Goal: Task Accomplishment & Management: Manage account settings

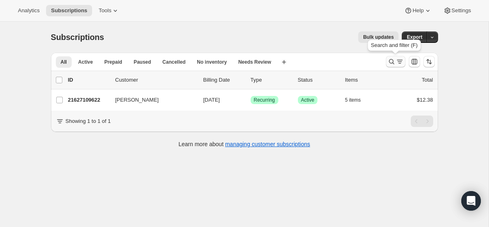
click at [396, 62] on icon "Search and filter results" at bounding box center [400, 61] width 8 height 8
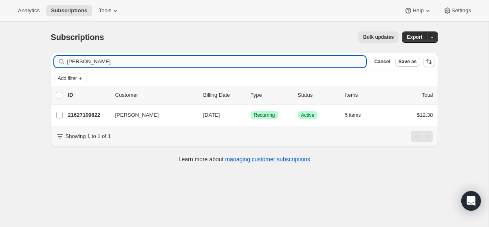
click at [170, 60] on input "[PERSON_NAME]" at bounding box center [216, 61] width 299 height 11
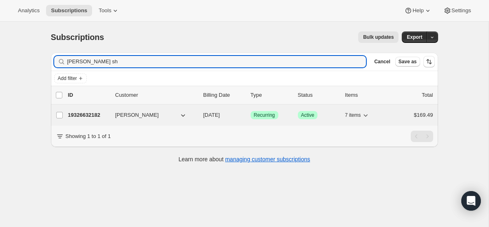
type input "[PERSON_NAME] sh"
click at [220, 113] on span "[DATE]" at bounding box center [211, 115] width 17 height 6
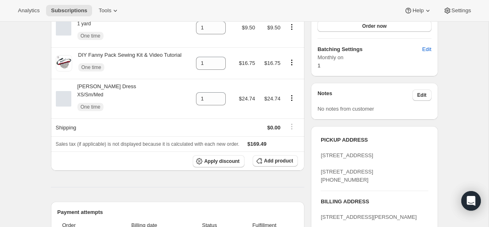
scroll to position [283, 0]
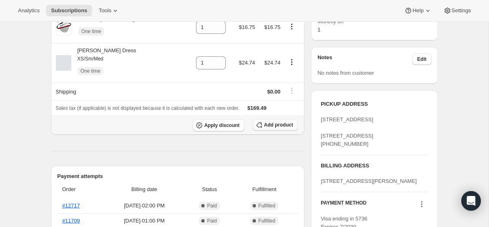
click at [267, 126] on span "Add product" at bounding box center [278, 124] width 29 height 7
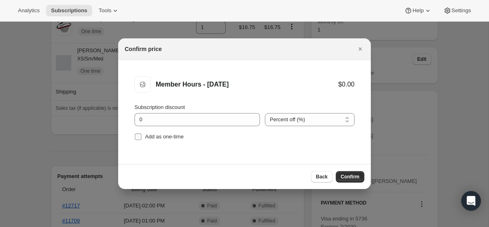
click at [139, 135] on input "Add as one-time" at bounding box center [138, 136] width 7 height 7
checkbox input "true"
click at [354, 176] on span "Confirm" at bounding box center [350, 176] width 19 height 7
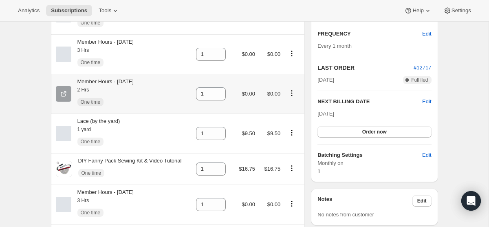
scroll to position [0, 0]
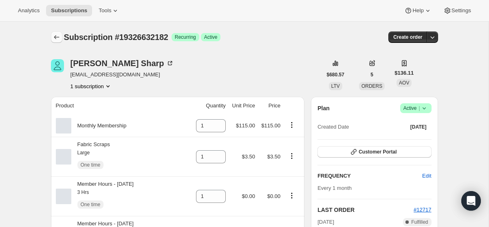
click at [58, 35] on icon "Subscriptions" at bounding box center [57, 37] width 8 height 8
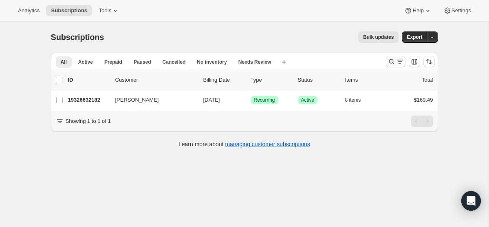
click at [402, 63] on icon "Search and filter results" at bounding box center [400, 61] width 8 height 8
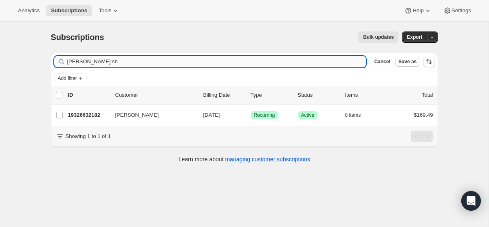
click at [210, 57] on input "[PERSON_NAME] sh" at bounding box center [216, 61] width 299 height 11
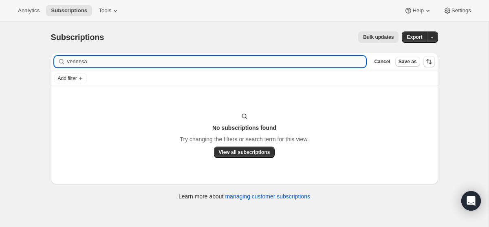
click at [116, 58] on input "vennesa" at bounding box center [216, 61] width 299 height 11
click at [100, 57] on input "[PERSON_NAME]" at bounding box center [216, 61] width 299 height 11
click at [101, 57] on input "[PERSON_NAME]" at bounding box center [216, 61] width 299 height 11
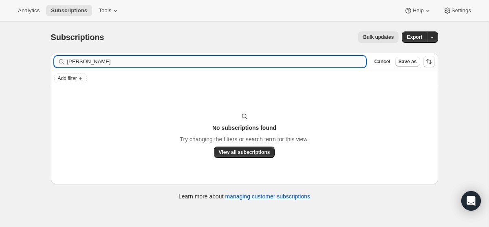
click at [101, 57] on input "[PERSON_NAME]" at bounding box center [216, 61] width 299 height 11
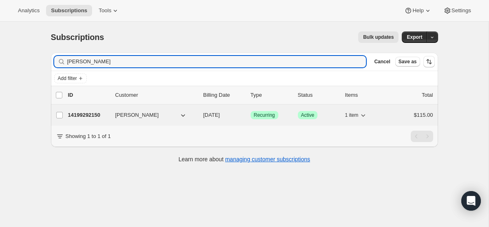
type input "[PERSON_NAME]"
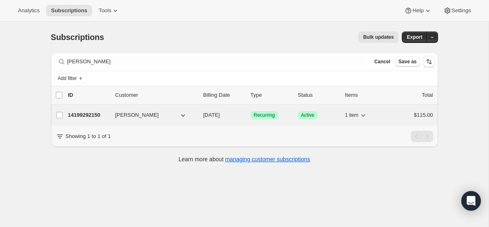
click at [207, 119] on div "14199292150 [PERSON_NAME] Ma [DATE] Success Recurring Success Active 1 item $11…" at bounding box center [250, 114] width 365 height 11
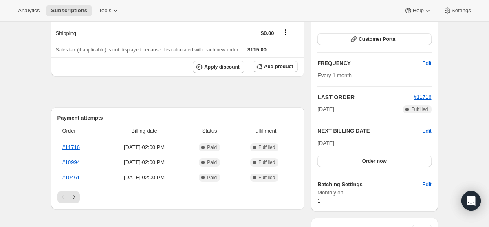
scroll to position [124, 0]
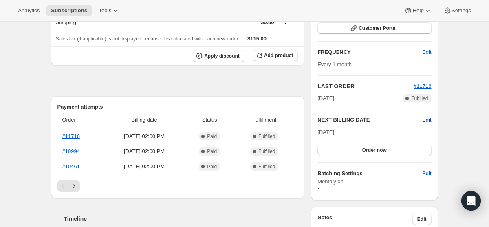
click at [425, 119] on span "Edit" at bounding box center [426, 120] width 9 height 8
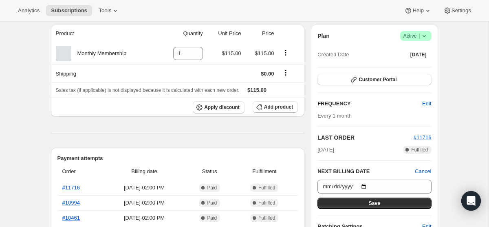
scroll to position [49, 0]
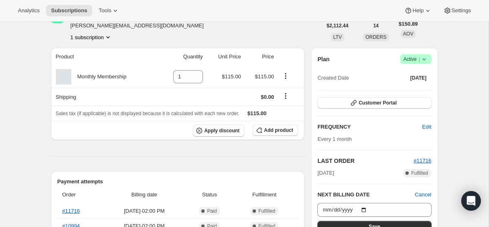
click at [426, 60] on icon at bounding box center [424, 59] width 8 height 8
click at [409, 88] on span "Cancel subscription" at bounding box center [413, 89] width 46 height 6
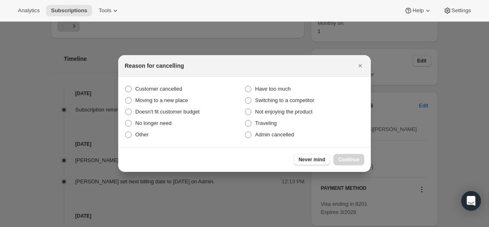
scroll to position [0, 0]
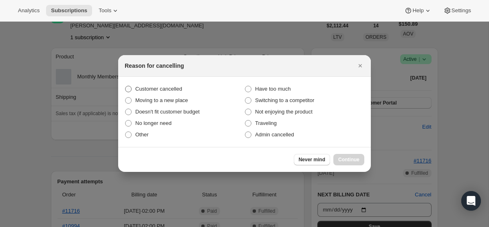
click at [127, 88] on span ":rd4:" at bounding box center [128, 89] width 7 height 7
click at [126, 86] on input "Customer cancelled" at bounding box center [125, 86] width 0 height 0
radio input "true"
click at [349, 164] on button "Continue" at bounding box center [348, 159] width 31 height 11
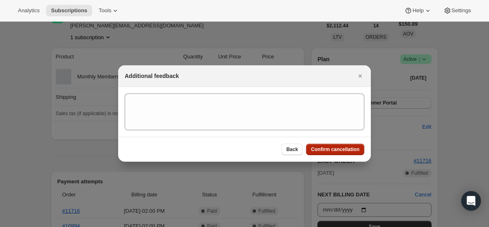
click at [334, 152] on span "Confirm cancellation" at bounding box center [335, 149] width 49 height 7
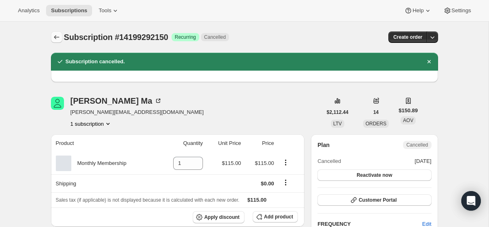
click at [60, 35] on icon "Subscriptions" at bounding box center [57, 37] width 8 height 8
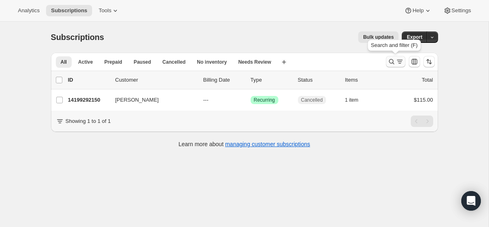
click at [389, 62] on icon "Search and filter results" at bounding box center [391, 61] width 5 height 5
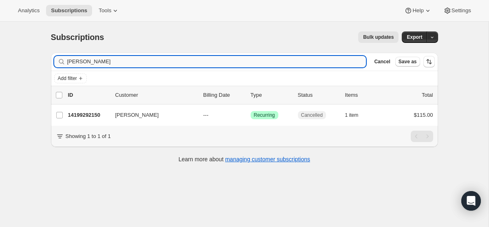
click at [133, 61] on input "[PERSON_NAME]" at bounding box center [216, 61] width 299 height 11
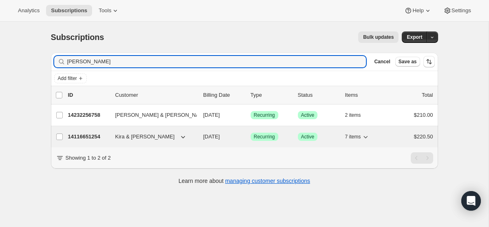
type input "[PERSON_NAME]"
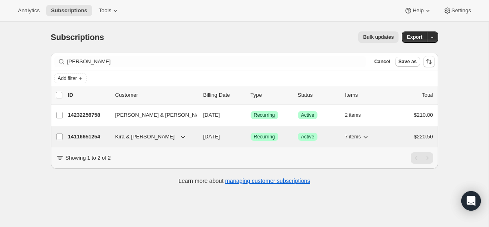
click at [220, 136] on span "[DATE]" at bounding box center [211, 136] width 17 height 6
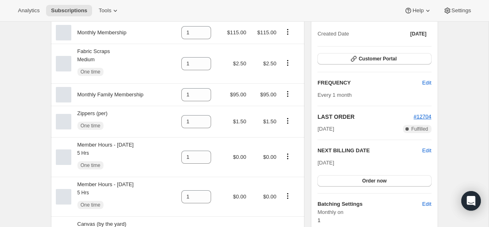
scroll to position [307, 0]
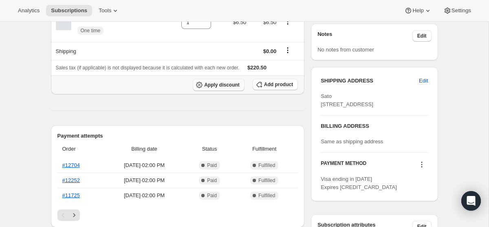
click at [218, 85] on span "Apply discount" at bounding box center [221, 85] width 35 height 7
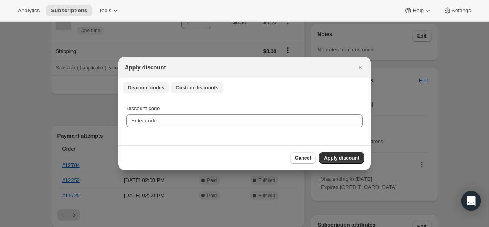
click at [206, 87] on span "Custom discounts" at bounding box center [197, 87] width 43 height 7
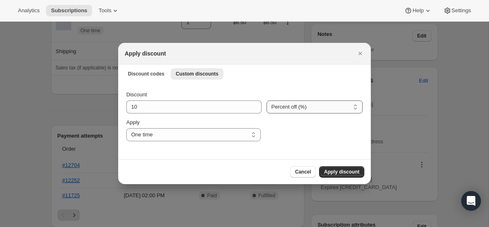
click at [292, 100] on select "Percent off (%) Amount off ($)" at bounding box center [315, 106] width 96 height 13
select select "fixed"
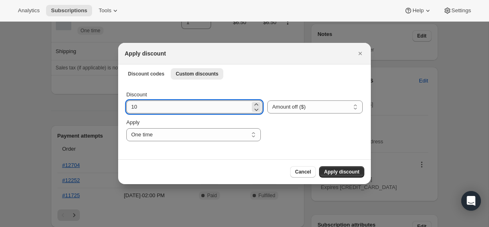
click at [186, 103] on input "10" at bounding box center [188, 106] width 124 height 13
type input "210"
click at [334, 169] on span "Apply discount" at bounding box center [341, 171] width 35 height 7
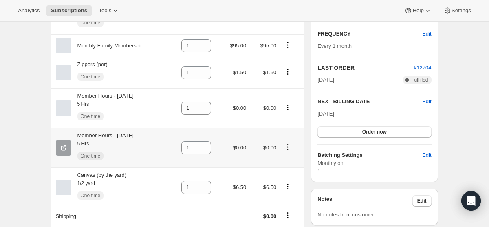
scroll to position [0, 0]
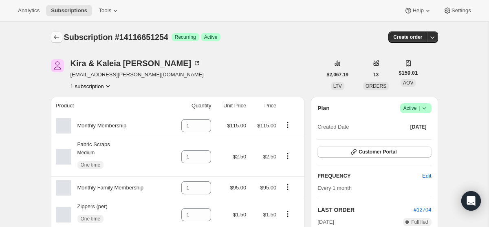
click at [56, 33] on icon "Subscriptions" at bounding box center [57, 37] width 8 height 8
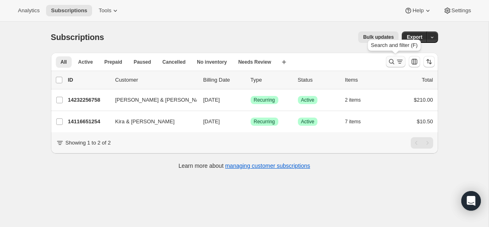
click at [396, 56] on button "Search and filter results" at bounding box center [396, 61] width 20 height 11
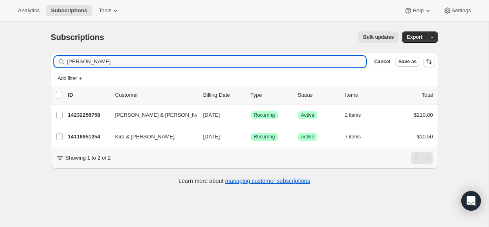
click at [223, 61] on input "[PERSON_NAME]" at bounding box center [216, 61] width 299 height 11
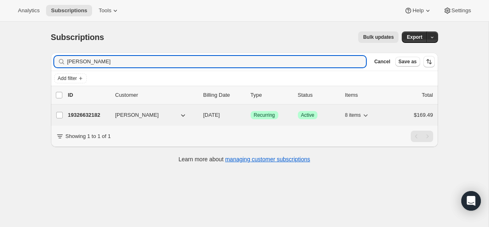
type input "[PERSON_NAME]"
click at [220, 115] on span "[DATE]" at bounding box center [211, 115] width 17 height 6
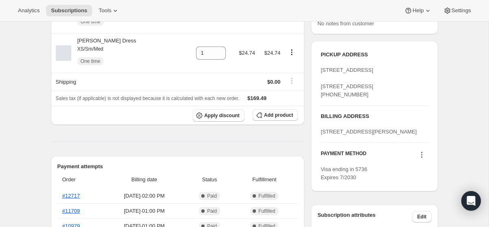
scroll to position [340, 0]
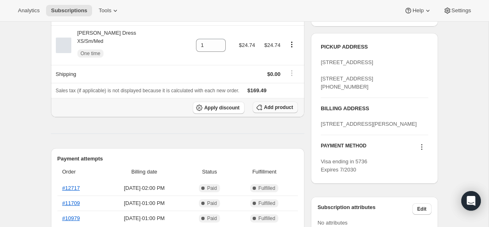
click at [277, 110] on span "Add product" at bounding box center [278, 107] width 29 height 7
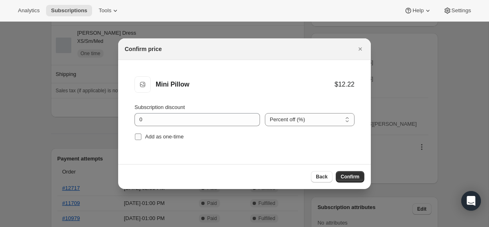
click at [140, 135] on input "Add as one-time" at bounding box center [138, 136] width 7 height 7
checkbox input "true"
click at [351, 173] on button "Confirm" at bounding box center [350, 176] width 29 height 11
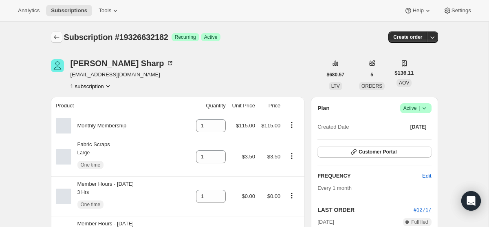
click at [53, 34] on icon "Subscriptions" at bounding box center [57, 37] width 8 height 8
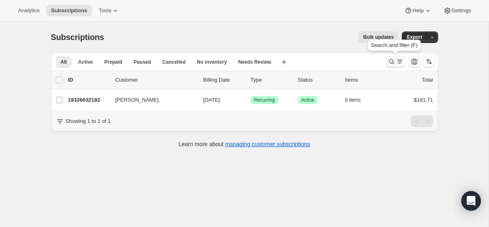
click at [393, 61] on icon "Search and filter results" at bounding box center [392, 61] width 8 height 8
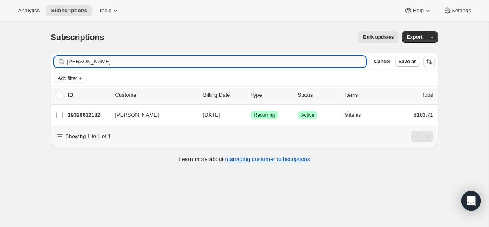
click at [229, 64] on input "[PERSON_NAME]" at bounding box center [216, 61] width 299 height 11
type input "o"
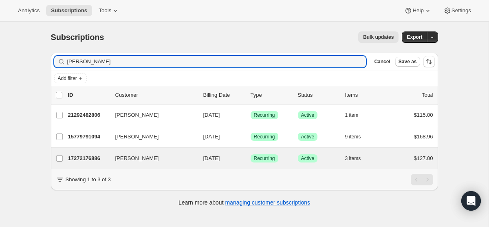
type input "[PERSON_NAME]"
click at [239, 152] on div "[PERSON_NAME] 17272176886 [PERSON_NAME] [DATE] Success Recurring Success Active…" at bounding box center [244, 158] width 387 height 21
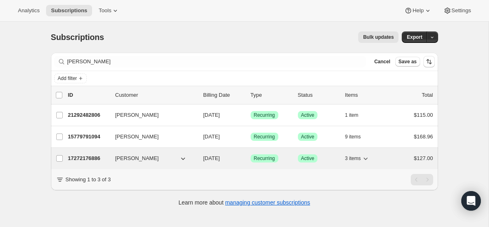
click at [220, 159] on span "[DATE]" at bounding box center [211, 158] width 17 height 6
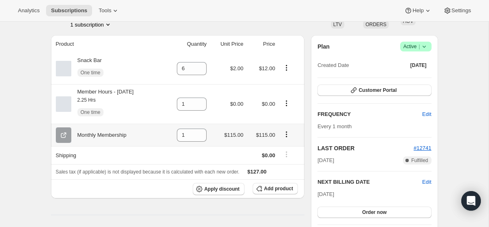
scroll to position [61, 0]
click at [277, 186] on span "Add product" at bounding box center [278, 188] width 29 height 7
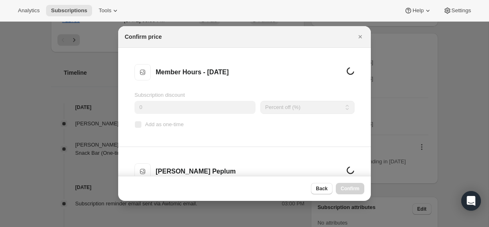
scroll to position [0, 0]
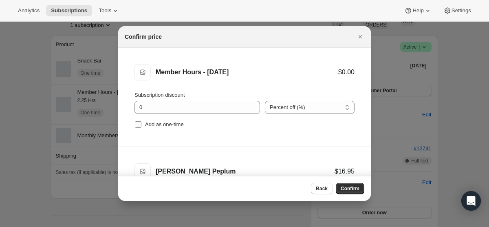
click at [139, 125] on input "Add as one-time" at bounding box center [138, 124] width 7 height 7
checkbox input "true"
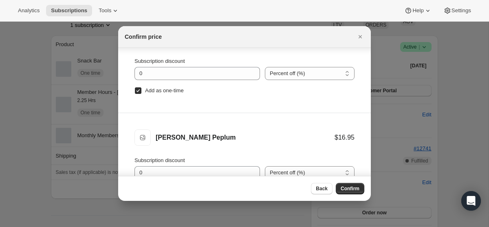
scroll to position [41, 0]
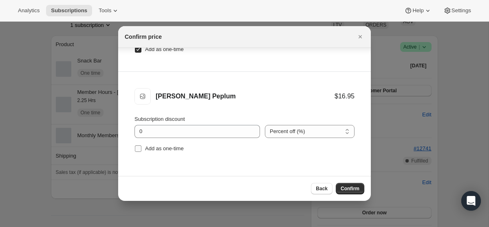
click at [140, 148] on input "Add as one-time" at bounding box center [138, 148] width 7 height 7
checkbox input "true"
click at [350, 189] on span "Confirm" at bounding box center [350, 188] width 19 height 7
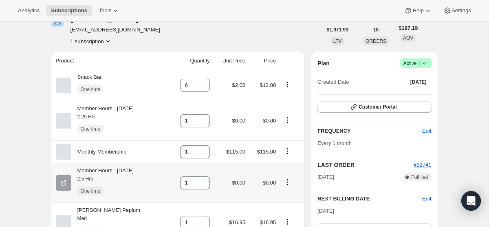
scroll to position [0, 0]
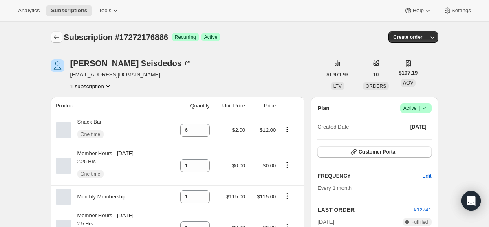
click at [54, 35] on icon "Subscriptions" at bounding box center [57, 37] width 8 height 8
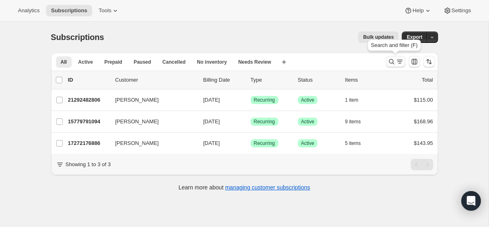
click at [394, 64] on icon "Search and filter results" at bounding box center [392, 61] width 8 height 8
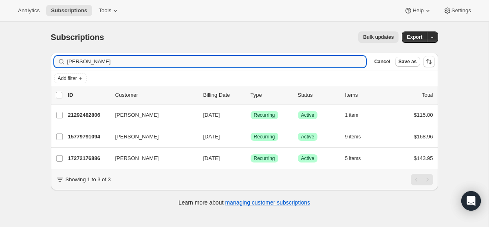
click at [191, 63] on input "[PERSON_NAME]" at bounding box center [216, 61] width 299 height 11
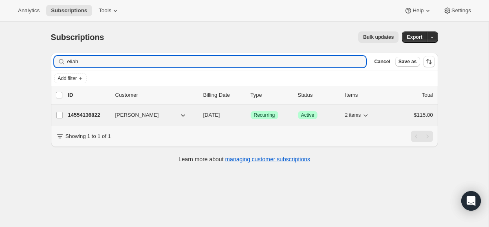
type input "eliah"
click at [220, 112] on span "[DATE]" at bounding box center [211, 115] width 17 height 6
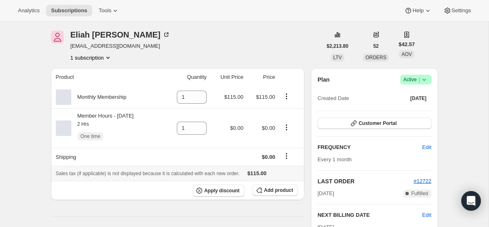
scroll to position [30, 0]
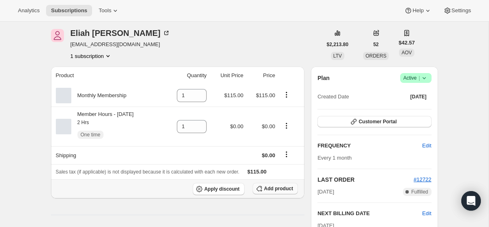
click at [275, 192] on button "Add product" at bounding box center [275, 188] width 45 height 11
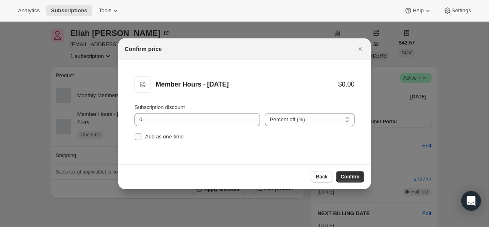
click at [137, 136] on input "Add as one-time" at bounding box center [138, 136] width 7 height 7
checkbox input "true"
click at [357, 179] on span "Confirm" at bounding box center [350, 176] width 19 height 7
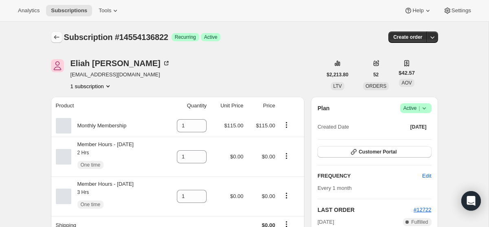
click at [57, 37] on icon "Subscriptions" at bounding box center [57, 37] width 8 height 8
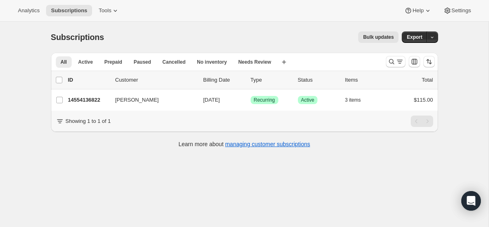
click at [385, 60] on div at bounding box center [410, 61] width 55 height 16
click at [386, 60] on button "Search and filter results" at bounding box center [396, 61] width 20 height 11
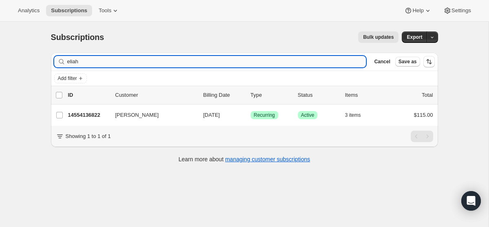
click at [202, 62] on input "eliah" at bounding box center [216, 61] width 299 height 11
click at [202, 63] on input "eliah" at bounding box center [216, 61] width 299 height 11
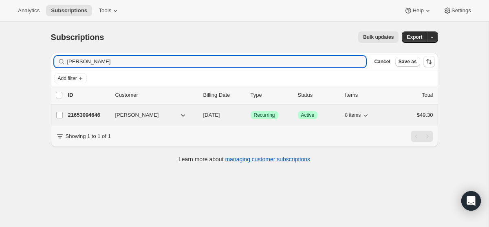
type input "[PERSON_NAME]"
click at [220, 113] on span "[DATE]" at bounding box center [211, 115] width 17 height 6
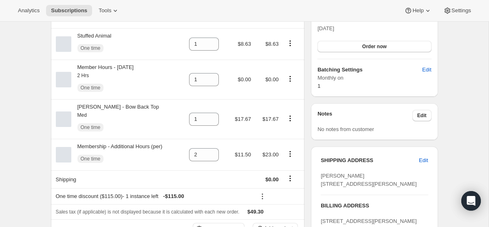
scroll to position [228, 0]
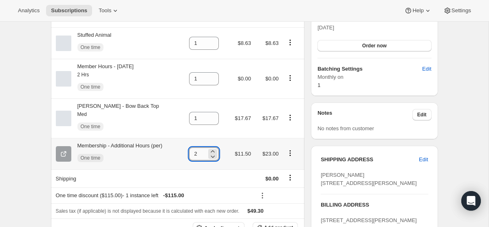
click at [198, 157] on input "2" at bounding box center [198, 153] width 18 height 13
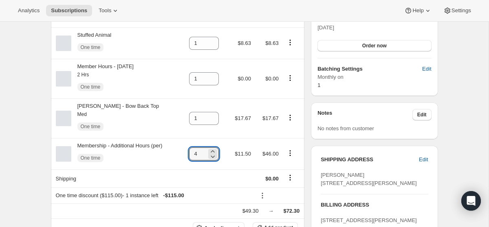
scroll to position [265, 0]
click at [306, 69] on div "[PERSON_NAME] [EMAIL_ADDRESS][DOMAIN_NAME] 1 subscription $293.50 LTV 2 ORDERS …" at bounding box center [241, 198] width 394 height 760
click at [213, 152] on icon at bounding box center [213, 151] width 8 height 8
click at [214, 158] on icon at bounding box center [213, 156] width 4 height 2
type input "4"
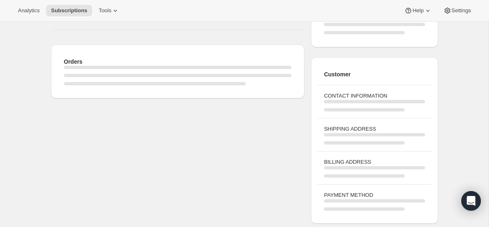
scroll to position [330, 0]
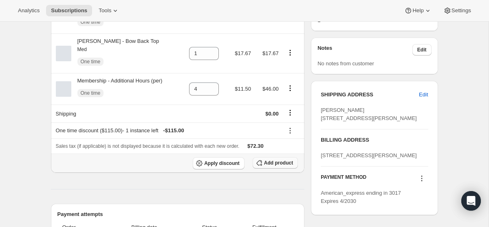
click at [274, 163] on span "Add product" at bounding box center [278, 162] width 29 height 7
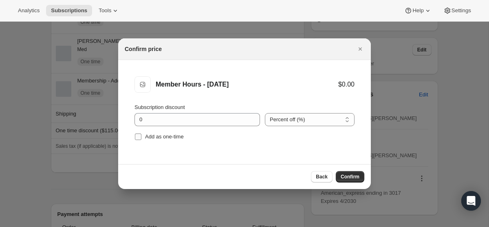
click at [138, 137] on input "Add as one-time" at bounding box center [138, 136] width 7 height 7
checkbox input "true"
click at [341, 175] on span "Confirm" at bounding box center [350, 176] width 19 height 7
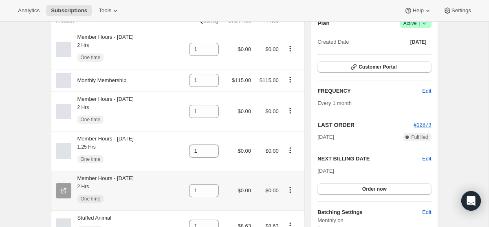
scroll to position [0, 0]
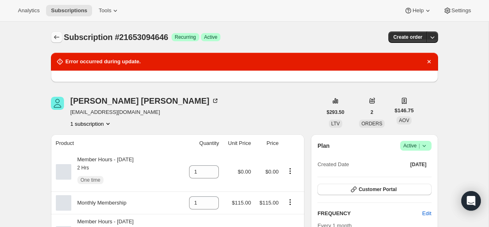
click at [58, 35] on icon "Subscriptions" at bounding box center [57, 37] width 8 height 8
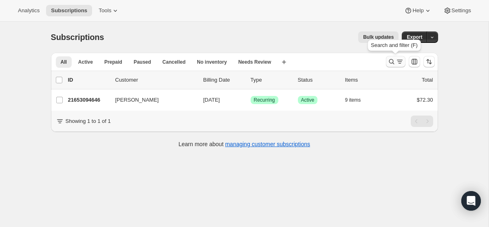
click at [396, 64] on icon "Search and filter results" at bounding box center [400, 61] width 8 height 8
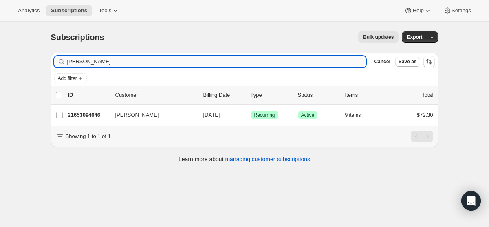
click at [201, 57] on input "[PERSON_NAME]" at bounding box center [216, 61] width 299 height 11
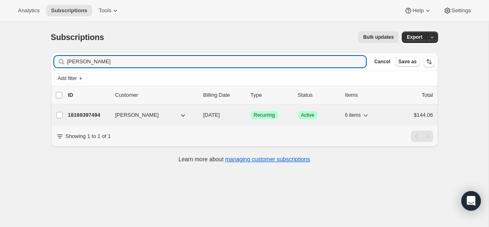
type input "[PERSON_NAME]"
click at [228, 109] on div "18169397494 [PERSON_NAME] [DATE] Success Recurring Success Active 6 items $144.…" at bounding box center [250, 114] width 365 height 11
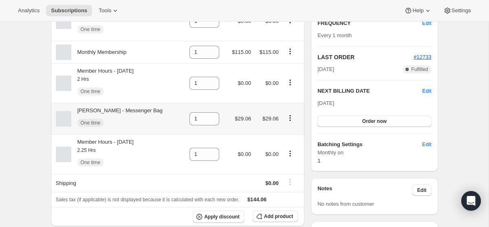
scroll to position [198, 0]
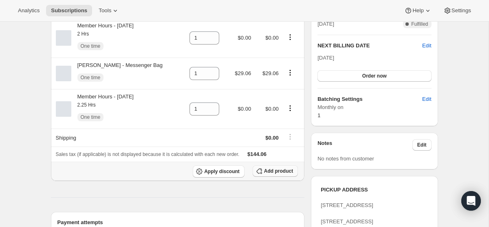
click at [285, 174] on span "Add product" at bounding box center [278, 171] width 29 height 7
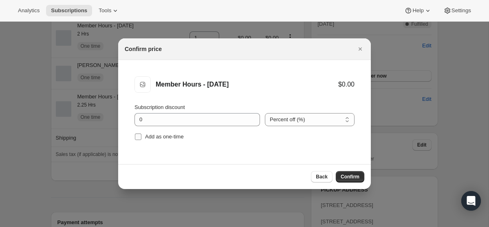
click at [139, 137] on input "Add as one-time" at bounding box center [138, 136] width 7 height 7
checkbox input "true"
click at [362, 179] on button "Confirm" at bounding box center [350, 176] width 29 height 11
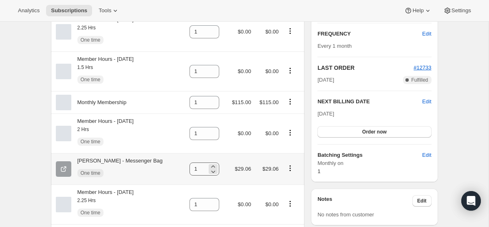
scroll to position [0, 0]
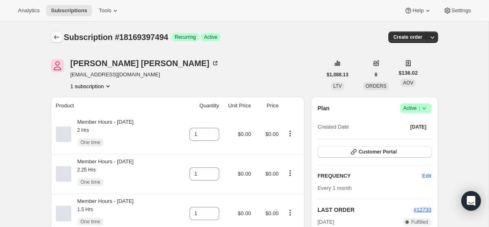
click at [53, 34] on icon "Subscriptions" at bounding box center [57, 37] width 8 height 8
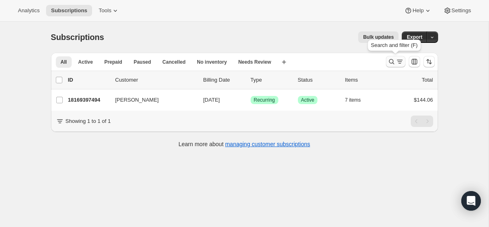
click at [390, 61] on icon "Search and filter results" at bounding box center [392, 61] width 8 height 8
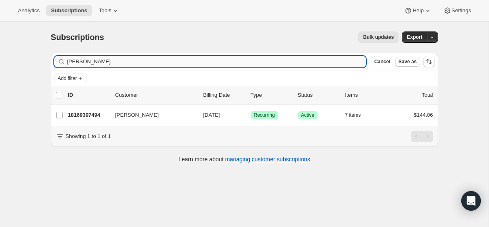
click at [205, 63] on input "[PERSON_NAME]" at bounding box center [216, 61] width 299 height 11
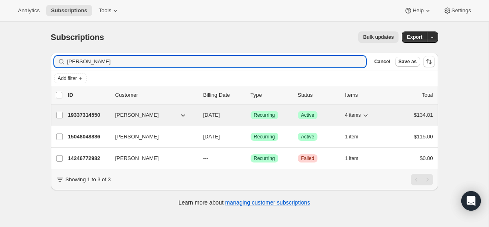
type input "[PERSON_NAME]"
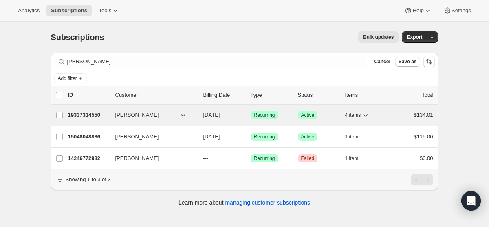
click at [233, 115] on p "[DATE]" at bounding box center [223, 115] width 41 height 8
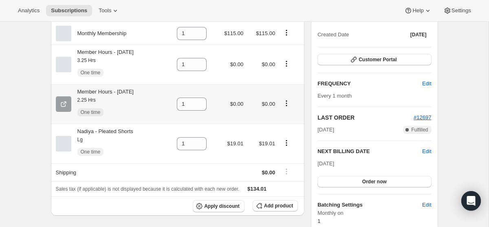
scroll to position [93, 0]
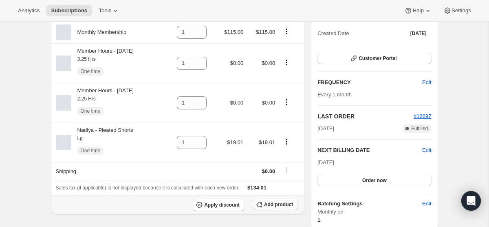
click at [278, 207] on span "Add product" at bounding box center [278, 204] width 29 height 7
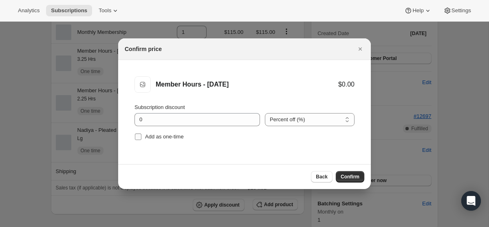
click at [141, 134] on input "Add as one-time" at bounding box center [138, 136] width 7 height 7
checkbox input "true"
click at [350, 174] on span "Confirm" at bounding box center [350, 176] width 19 height 7
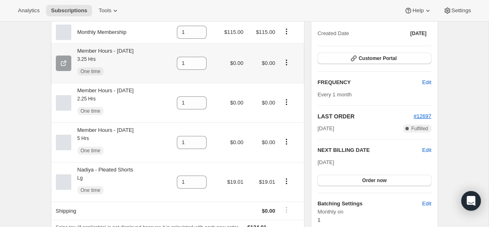
scroll to position [0, 0]
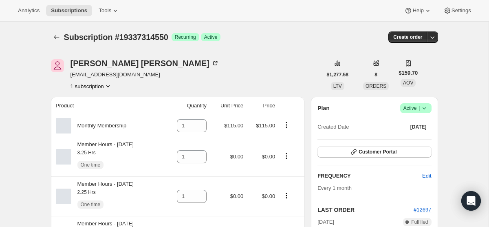
click at [63, 31] on div "Subscription #19337314550. This page is ready Subscription #19337314550 Success…" at bounding box center [244, 37] width 387 height 31
click at [62, 32] on div at bounding box center [57, 36] width 13 height 11
click at [56, 33] on icon "Subscriptions" at bounding box center [57, 37] width 8 height 8
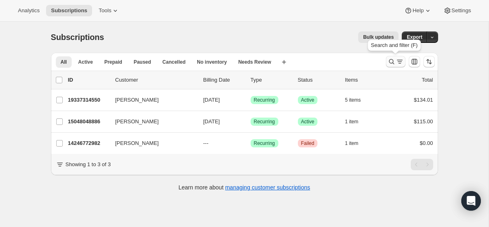
click at [404, 63] on button "Search and filter results" at bounding box center [396, 61] width 20 height 11
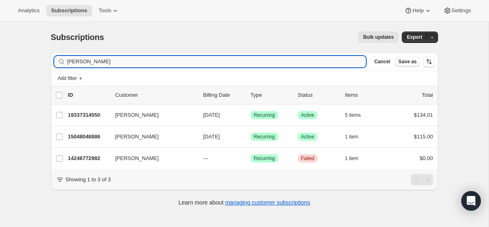
click at [190, 61] on input "[PERSON_NAME]" at bounding box center [216, 61] width 299 height 11
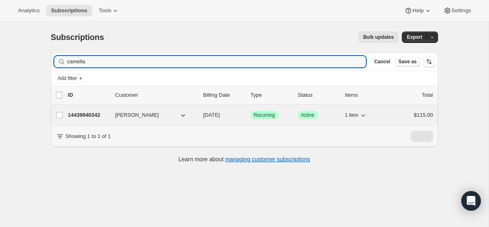
type input "camella"
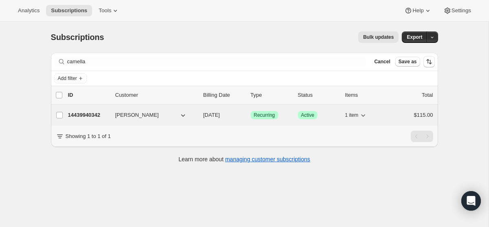
click at [208, 110] on div "14439940342 [PERSON_NAME] [DATE] Success Recurring Success Active 1 item $115.00" at bounding box center [250, 114] width 365 height 11
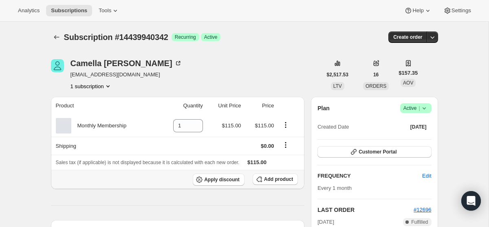
scroll to position [7, 0]
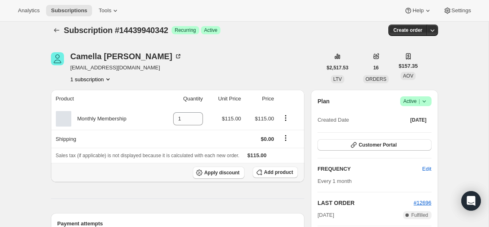
click at [277, 176] on button "Add product" at bounding box center [275, 171] width 45 height 11
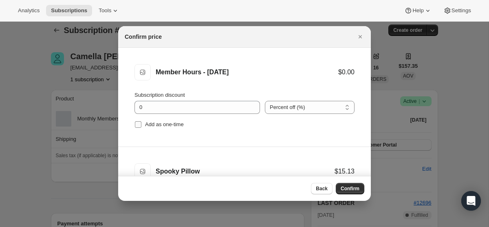
click at [139, 126] on input "Add as one-time" at bounding box center [138, 124] width 7 height 7
checkbox input "true"
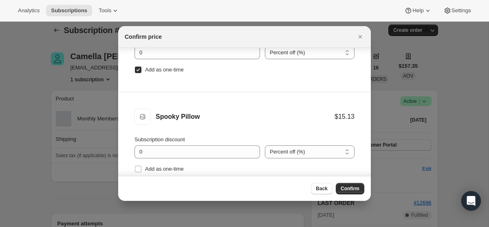
scroll to position [41, 0]
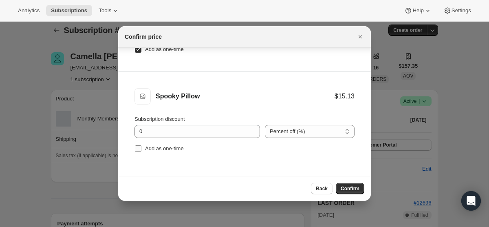
click at [142, 150] on label "Add as one-time" at bounding box center [159, 148] width 49 height 11
click at [141, 150] on input "Add as one-time" at bounding box center [138, 148] width 7 height 7
checkbox input "true"
click at [342, 186] on span "Confirm" at bounding box center [350, 188] width 19 height 7
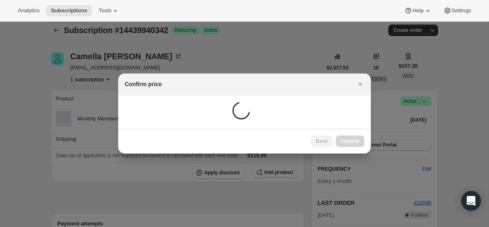
scroll to position [7, 0]
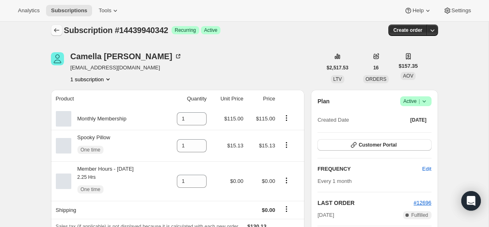
click at [55, 29] on icon "Subscriptions" at bounding box center [57, 30] width 8 height 8
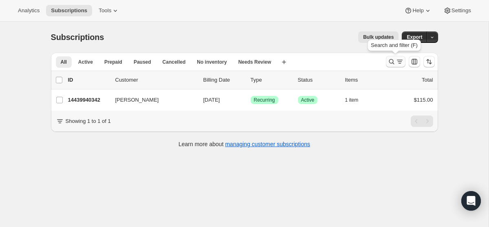
click at [386, 65] on button "Search and filter results" at bounding box center [396, 61] width 20 height 11
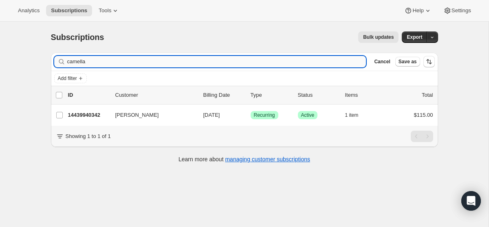
click at [192, 61] on input "camella" at bounding box center [216, 61] width 299 height 11
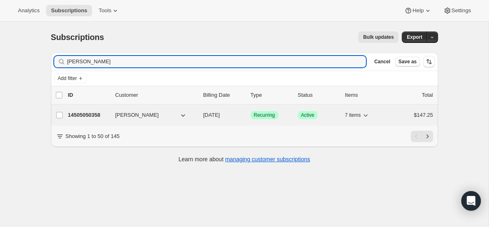
type input "[PERSON_NAME]"
click at [214, 117] on span "[DATE]" at bounding box center [211, 115] width 17 height 6
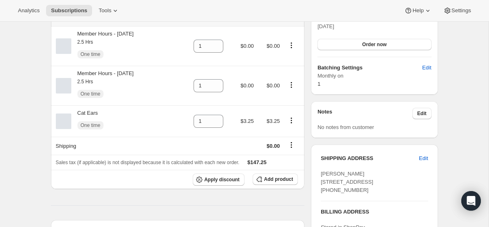
scroll to position [246, 0]
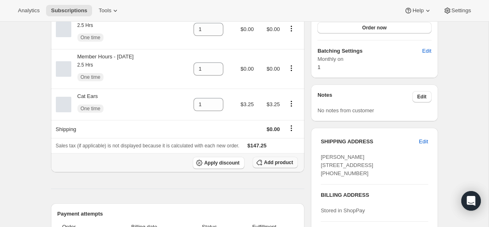
click at [279, 161] on button "Add product" at bounding box center [275, 162] width 45 height 11
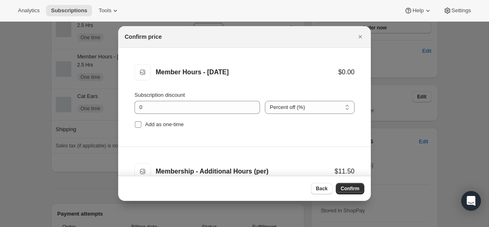
click at [139, 124] on input "Add as one-time" at bounding box center [138, 124] width 7 height 7
checkbox input "true"
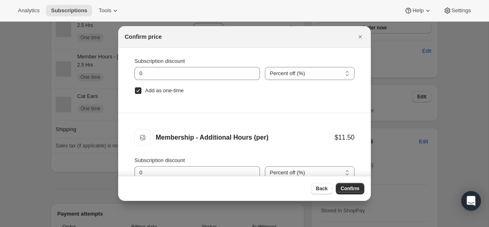
scroll to position [41, 0]
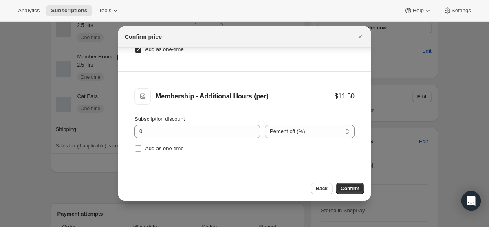
click at [138, 141] on div "Subscription discount 0 Percent off (%) Amount off ($) Percent off (%) Add as o…" at bounding box center [245, 134] width 220 height 39
click at [138, 147] on input "Add as one-time" at bounding box center [138, 148] width 7 height 7
checkbox input "true"
click at [353, 190] on span "Confirm" at bounding box center [350, 188] width 19 height 7
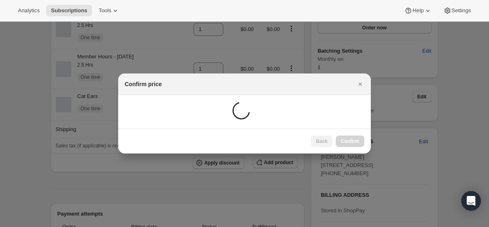
scroll to position [142, 0]
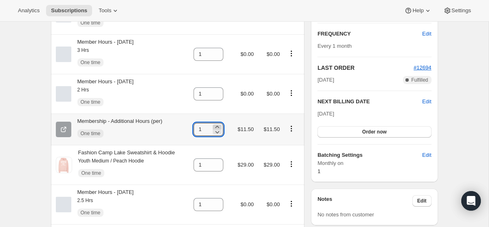
click at [219, 126] on icon at bounding box center [217, 127] width 8 height 8
type input "3"
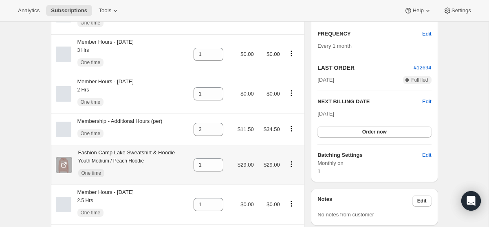
scroll to position [0, 0]
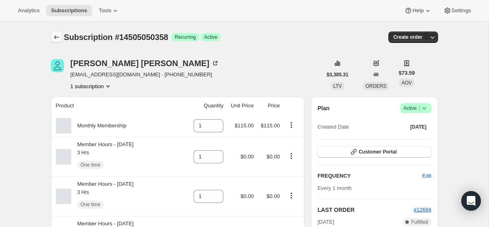
click at [52, 32] on button "Subscriptions" at bounding box center [56, 36] width 11 height 11
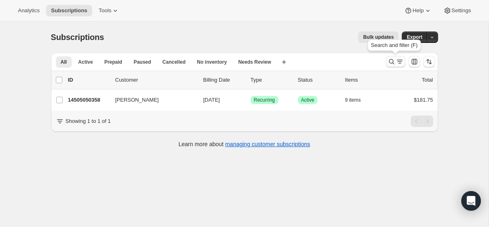
click at [394, 57] on button "Search and filter results" at bounding box center [396, 61] width 20 height 11
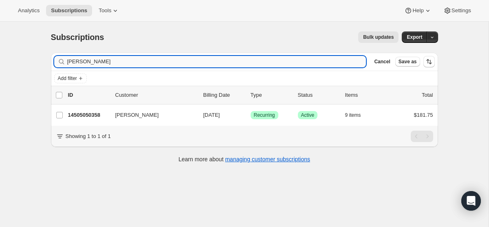
click at [194, 62] on input "[PERSON_NAME]" at bounding box center [216, 61] width 299 height 11
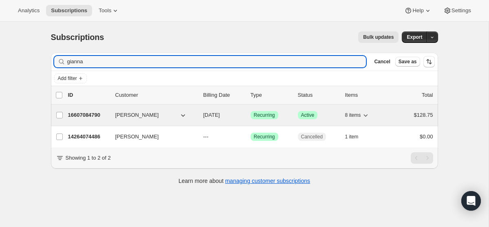
type input "gianna"
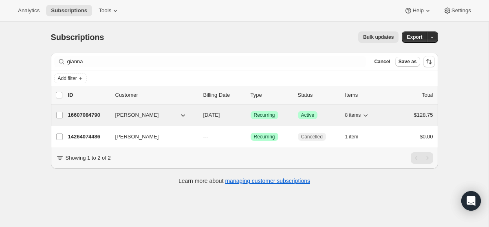
click at [220, 119] on p "[DATE]" at bounding box center [223, 115] width 41 height 8
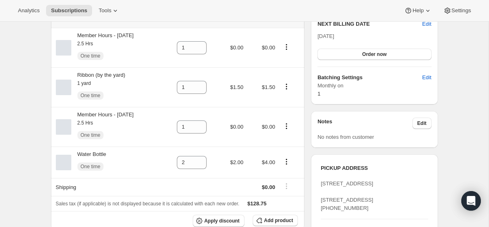
scroll to position [227, 0]
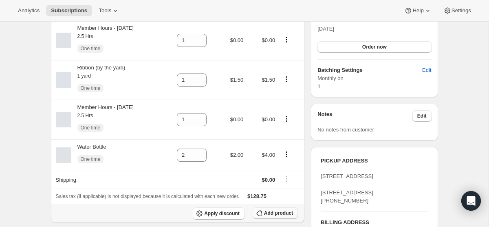
click at [277, 213] on span "Add product" at bounding box center [278, 213] width 29 height 7
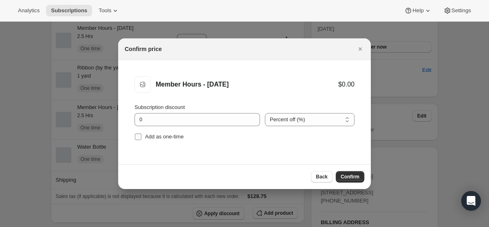
click at [137, 139] on input "Add as one-time" at bounding box center [138, 136] width 7 height 7
checkbox input "true"
click at [352, 178] on span "Confirm" at bounding box center [350, 176] width 19 height 7
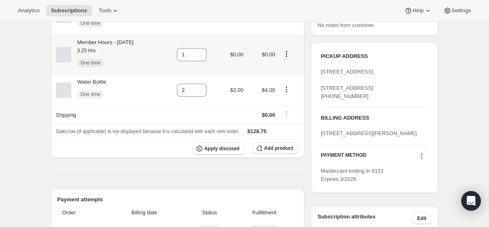
scroll to position [441, 0]
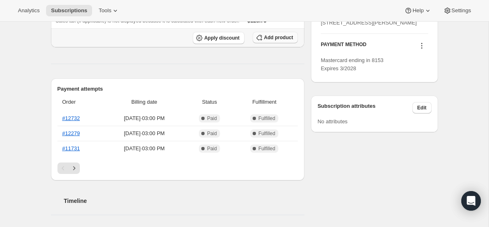
click at [266, 41] on span "Add product" at bounding box center [278, 37] width 29 height 7
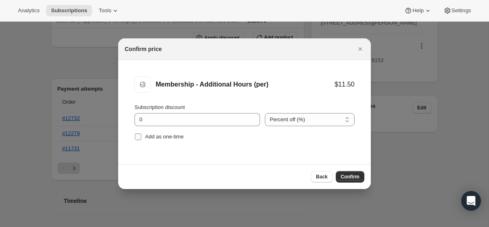
click at [136, 135] on input "Add as one-time" at bounding box center [138, 136] width 7 height 7
checkbox input "true"
click at [354, 174] on span "Confirm" at bounding box center [350, 176] width 19 height 7
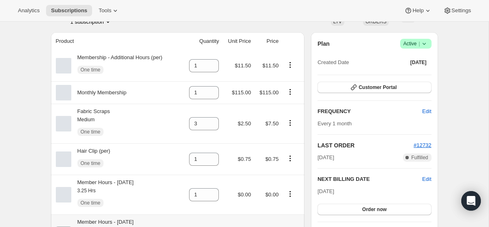
scroll to position [0, 0]
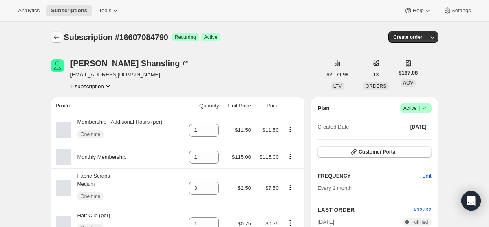
click at [57, 39] on icon "Subscriptions" at bounding box center [57, 37] width 8 height 8
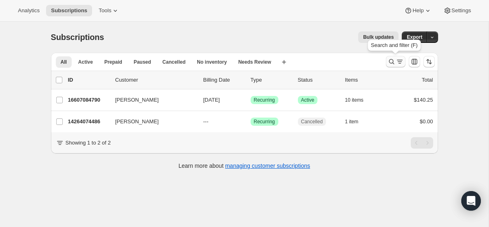
click at [390, 62] on icon "Search and filter results" at bounding box center [392, 61] width 8 height 8
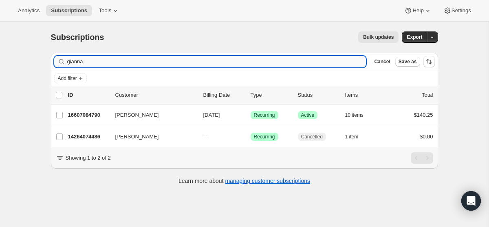
click at [211, 57] on input "gianna" at bounding box center [216, 61] width 299 height 11
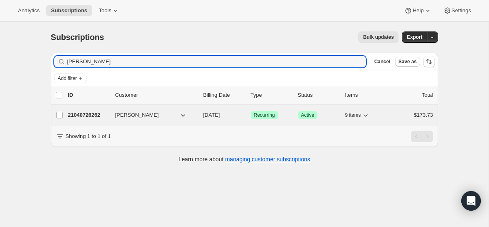
type input "[PERSON_NAME]"
click at [224, 119] on p "[DATE]" at bounding box center [223, 115] width 41 height 8
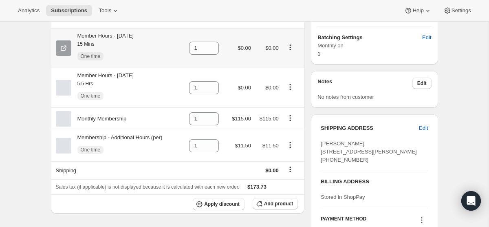
scroll to position [260, 0]
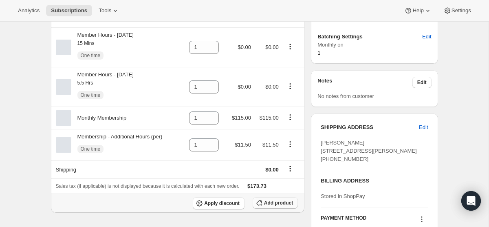
click at [273, 206] on span "Add product" at bounding box center [278, 202] width 29 height 7
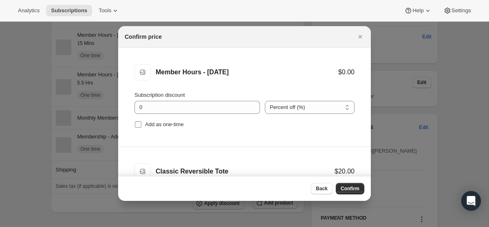
click at [139, 122] on input "Add as one-time" at bounding box center [138, 124] width 7 height 7
checkbox input "true"
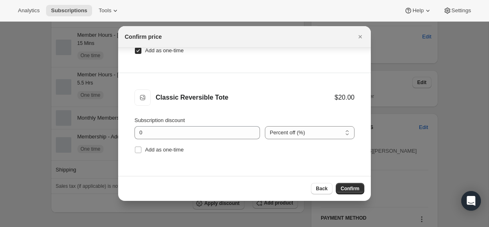
scroll to position [41, 0]
click at [139, 151] on input "Add as one-time" at bounding box center [138, 148] width 7 height 7
checkbox input "true"
click at [361, 190] on button "Confirm" at bounding box center [350, 188] width 29 height 11
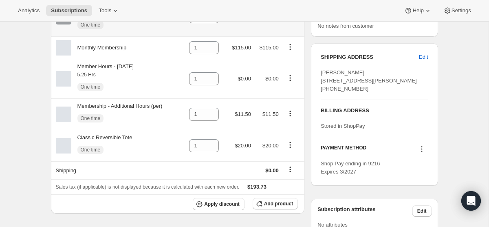
scroll to position [340, 0]
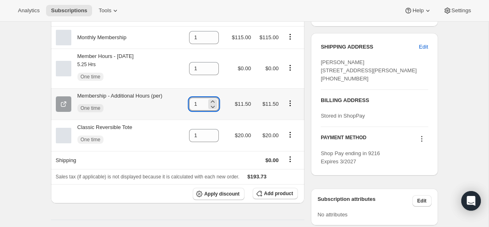
click at [202, 108] on input "1" at bounding box center [198, 103] width 18 height 13
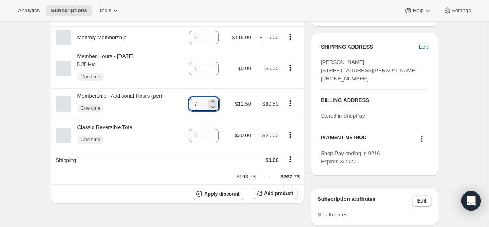
type input "7"
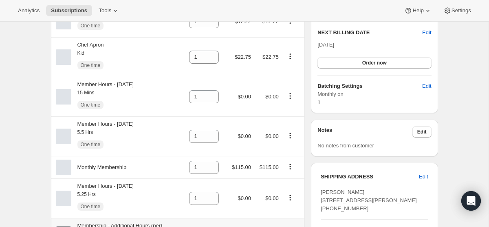
scroll to position [0, 0]
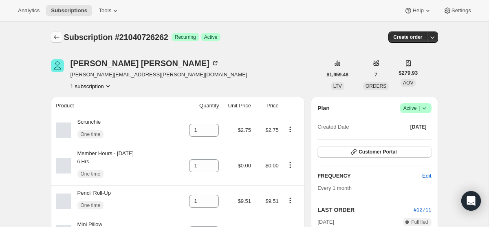
click at [57, 36] on icon "Subscriptions" at bounding box center [57, 37] width 8 height 8
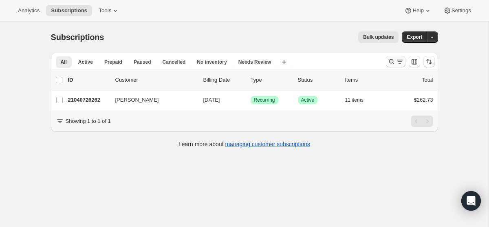
click at [392, 59] on icon "Search and filter results" at bounding box center [392, 61] width 8 height 8
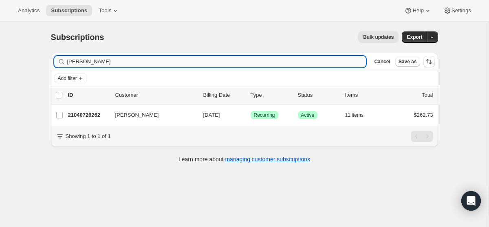
click at [195, 62] on input "[PERSON_NAME]" at bounding box center [216, 61] width 299 height 11
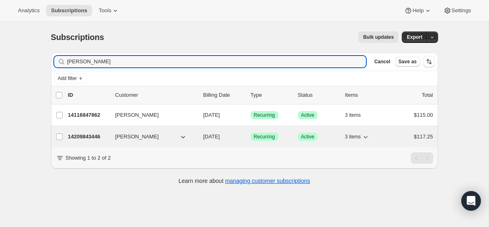
type input "[PERSON_NAME]"
click at [220, 133] on span "[DATE]" at bounding box center [211, 136] width 17 height 6
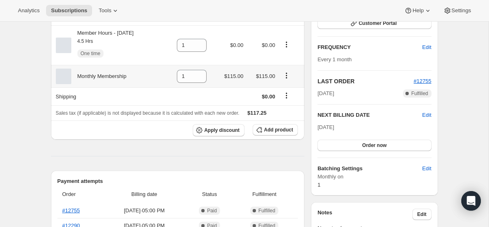
scroll to position [133, 0]
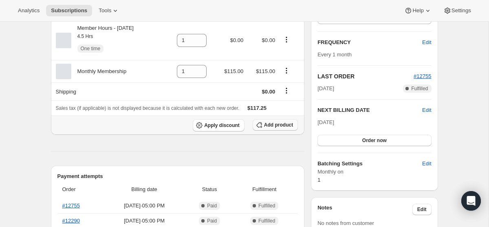
click at [281, 124] on span "Add product" at bounding box center [278, 124] width 29 height 7
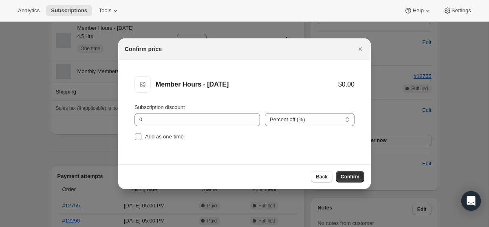
click at [139, 137] on input "Add as one-time" at bounding box center [138, 136] width 7 height 7
checkbox input "true"
click at [348, 176] on span "Confirm" at bounding box center [350, 176] width 19 height 7
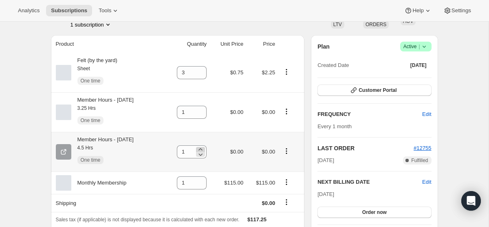
scroll to position [61, 0]
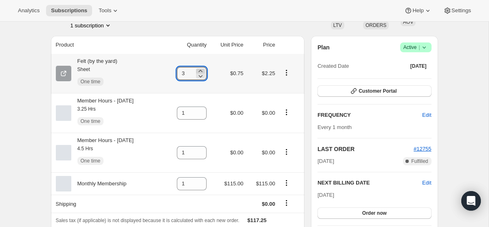
click at [205, 70] on icon at bounding box center [200, 71] width 8 height 8
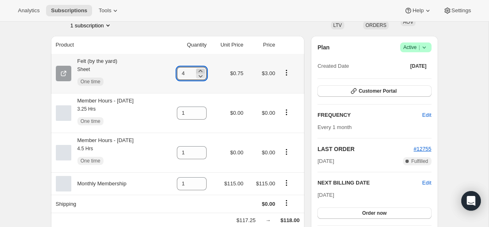
click at [205, 70] on icon at bounding box center [200, 71] width 8 height 8
click at [202, 70] on icon at bounding box center [200, 71] width 4 height 2
type input "7"
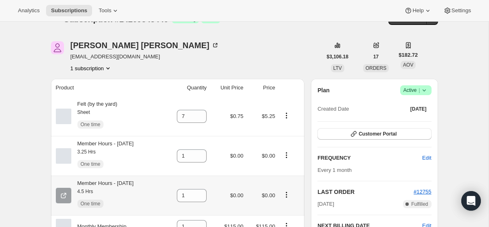
scroll to position [0, 0]
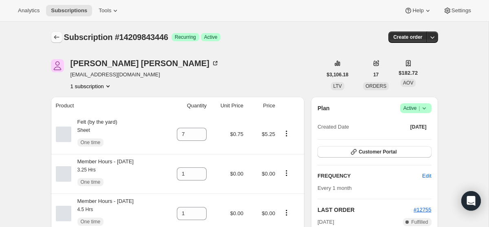
click at [57, 38] on icon "Subscriptions" at bounding box center [57, 37] width 8 height 8
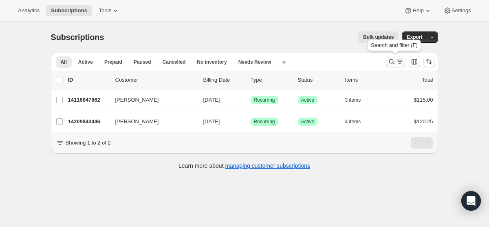
click at [393, 61] on icon "Search and filter results" at bounding box center [391, 61] width 5 height 5
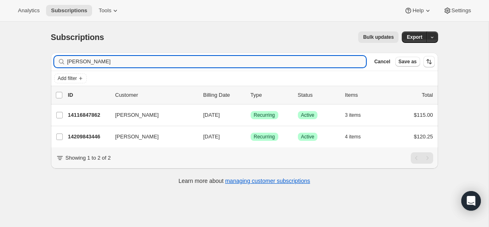
click at [174, 57] on input "[PERSON_NAME]" at bounding box center [216, 61] width 299 height 11
click at [174, 58] on input "[PERSON_NAME]" at bounding box center [216, 61] width 299 height 11
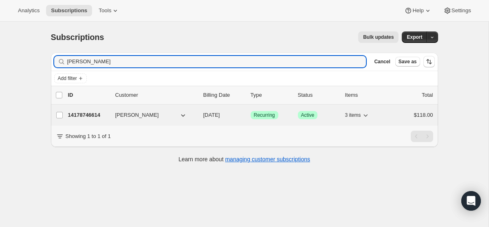
type input "[PERSON_NAME]"
click at [228, 119] on div "14178746614 [PERSON_NAME] [DATE] Success Recurring Success Active 3 items $118.…" at bounding box center [250, 114] width 365 height 11
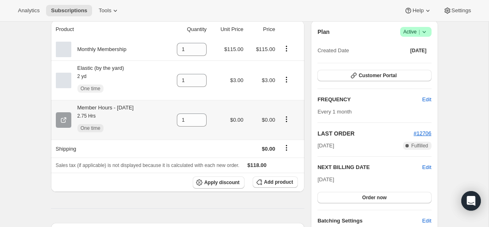
scroll to position [93, 0]
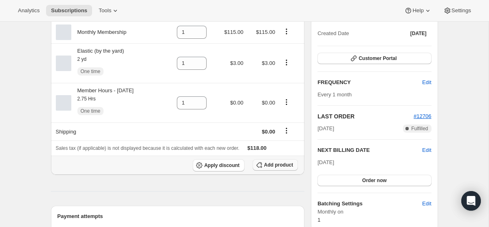
click at [277, 162] on button "Add product" at bounding box center [275, 164] width 45 height 11
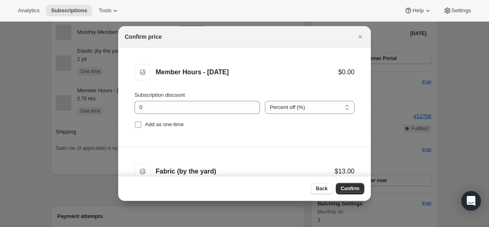
click at [141, 126] on span ":r44l:" at bounding box center [138, 124] width 7 height 7
click at [141, 126] on input "Add as one-time" at bounding box center [138, 124] width 7 height 7
checkbox input "true"
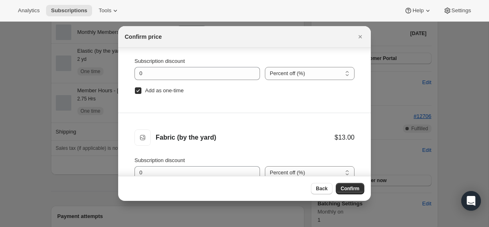
scroll to position [41, 0]
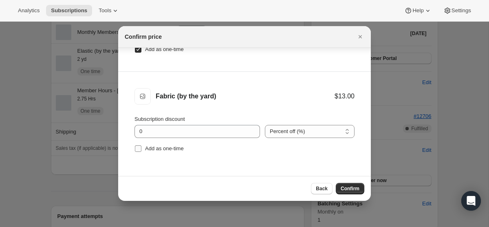
click at [137, 150] on input "Add as one-time" at bounding box center [138, 148] width 7 height 7
checkbox input "true"
click at [351, 189] on span "Confirm" at bounding box center [350, 188] width 19 height 7
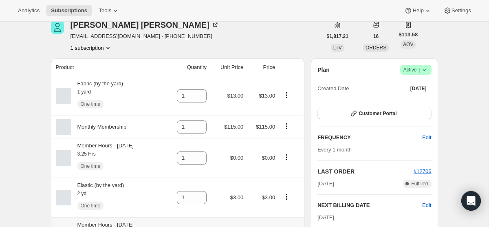
scroll to position [0, 0]
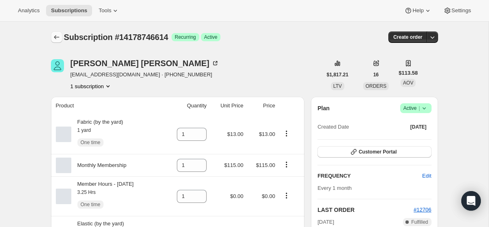
click at [57, 41] on button "Subscriptions" at bounding box center [56, 36] width 11 height 11
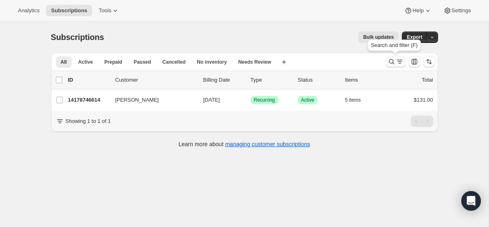
click at [405, 60] on button "Search and filter results" at bounding box center [396, 61] width 20 height 11
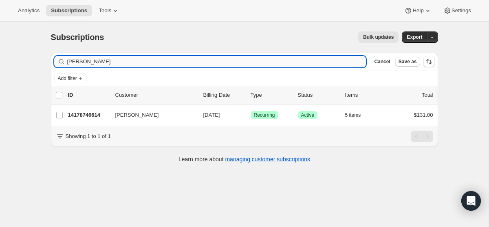
click at [231, 62] on input "[PERSON_NAME]" at bounding box center [216, 61] width 299 height 11
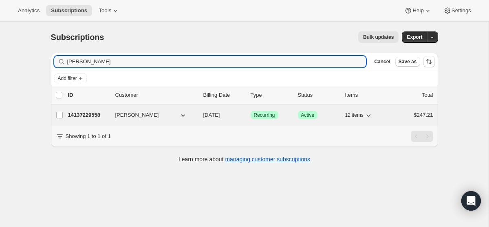
type input "[PERSON_NAME]"
click at [221, 119] on p "[DATE]" at bounding box center [223, 115] width 41 height 8
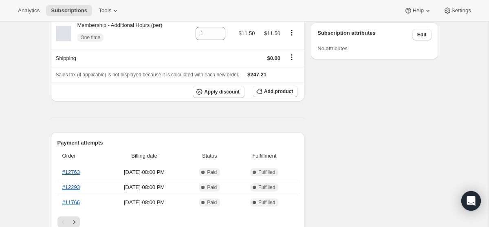
scroll to position [502, 0]
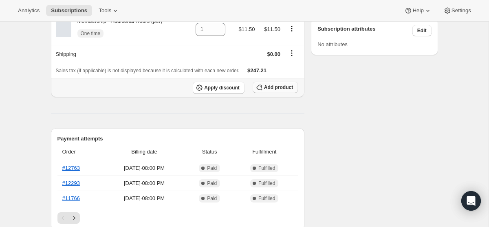
click at [279, 90] on span "Add product" at bounding box center [278, 87] width 29 height 7
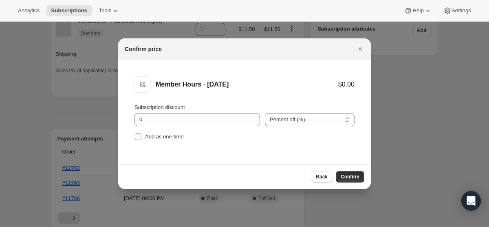
click at [137, 136] on input "Add as one-time" at bounding box center [138, 136] width 7 height 7
checkbox input "true"
click at [355, 174] on span "Confirm" at bounding box center [350, 176] width 19 height 7
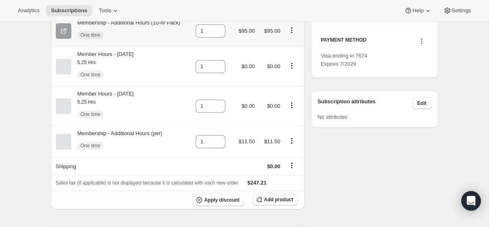
scroll to position [439, 0]
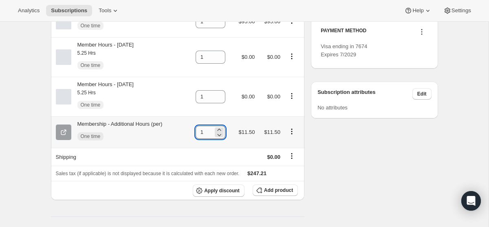
click at [207, 139] on input "1" at bounding box center [205, 132] width 18 height 13
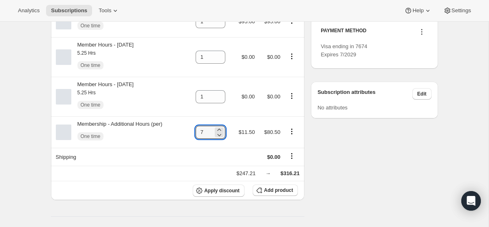
type input "7"
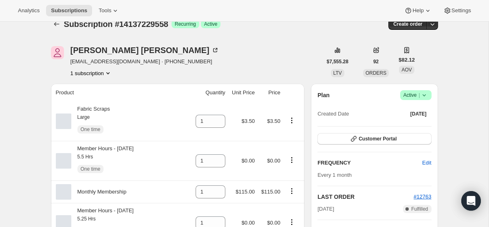
scroll to position [0, 0]
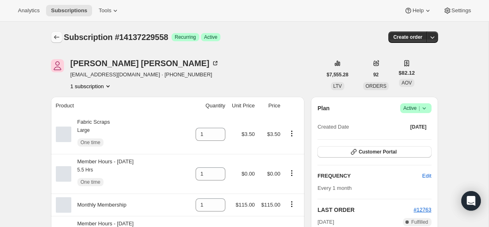
click at [59, 42] on button "Subscriptions" at bounding box center [56, 36] width 11 height 11
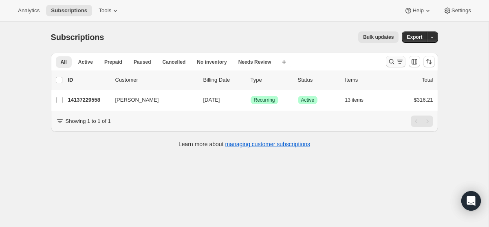
click at [397, 66] on button "Search and filter results" at bounding box center [396, 61] width 20 height 11
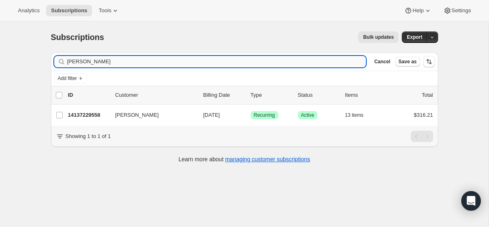
click at [144, 62] on input "[PERSON_NAME]" at bounding box center [216, 61] width 299 height 11
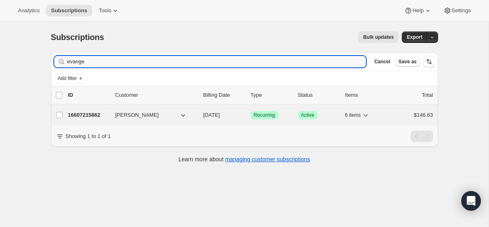
type input "evange"
click at [212, 115] on span "[DATE]" at bounding box center [211, 115] width 17 height 6
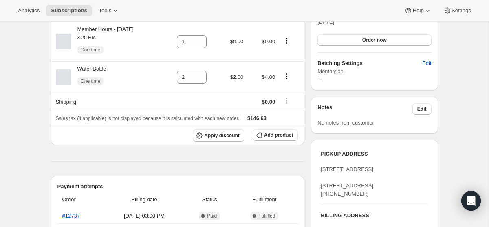
scroll to position [236, 0]
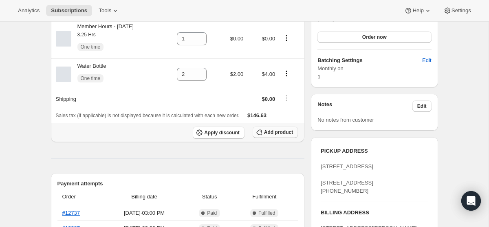
click at [278, 134] on span "Add product" at bounding box center [278, 132] width 29 height 7
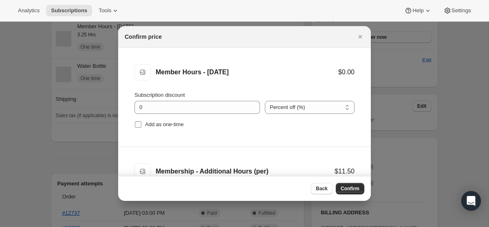
click at [137, 126] on input "Add as one-time" at bounding box center [138, 124] width 7 height 7
checkbox input "true"
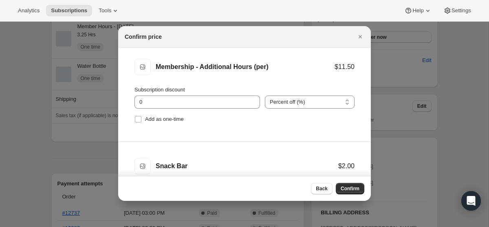
scroll to position [133, 0]
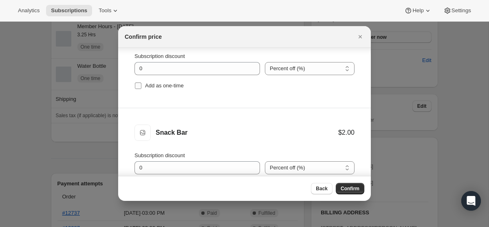
click at [136, 86] on input "Add as one-time" at bounding box center [138, 85] width 7 height 7
checkbox input "true"
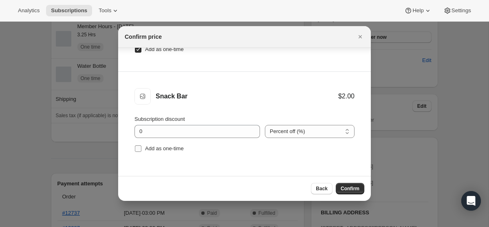
click at [140, 147] on input "Add as one-time" at bounding box center [138, 148] width 7 height 7
checkbox input "true"
click at [345, 184] on button "Confirm" at bounding box center [350, 188] width 29 height 11
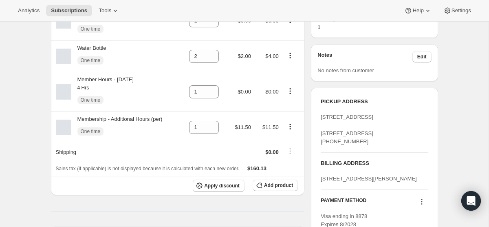
scroll to position [289, 0]
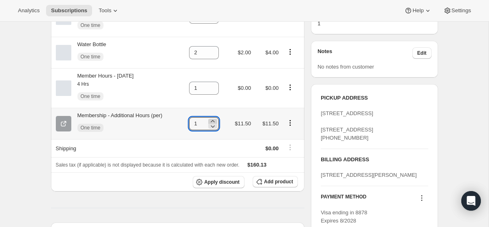
click at [214, 122] on icon at bounding box center [213, 121] width 8 height 8
type input "2"
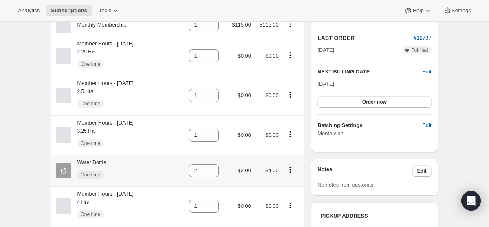
scroll to position [0, 0]
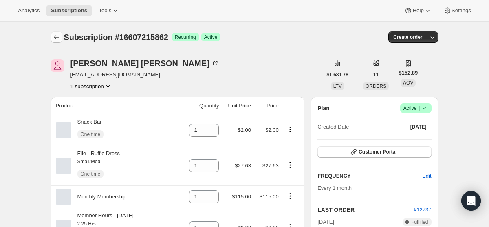
click at [55, 33] on icon "Subscriptions" at bounding box center [57, 37] width 8 height 8
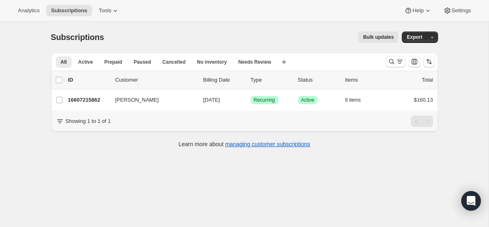
click at [56, 33] on span "Subscriptions" at bounding box center [77, 37] width 53 height 9
click at [395, 58] on icon "Search and filter results" at bounding box center [392, 61] width 8 height 8
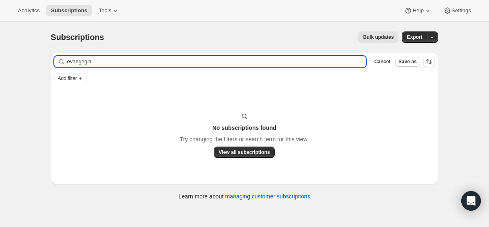
click at [292, 65] on input "evangegia" at bounding box center [216, 61] width 299 height 11
click at [292, 66] on input "evangegia" at bounding box center [216, 61] width 299 height 11
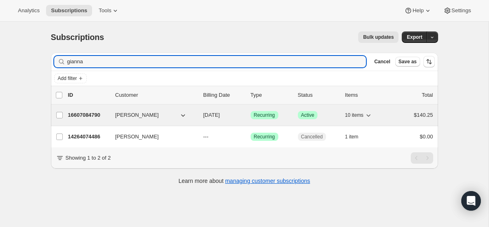
type input "gianna"
click at [220, 112] on span "[DATE]" at bounding box center [211, 115] width 17 height 6
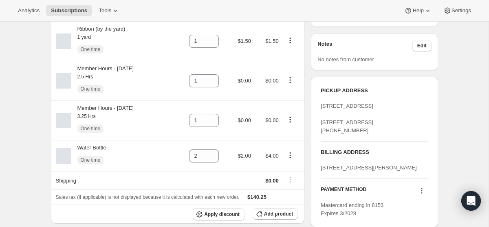
scroll to position [298, 0]
click at [263, 212] on button "Add product" at bounding box center [275, 212] width 45 height 11
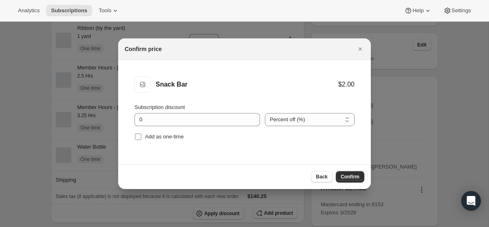
click at [135, 133] on input "Add as one-time" at bounding box center [138, 136] width 7 height 7
checkbox input "true"
click at [357, 176] on span "Confirm" at bounding box center [350, 176] width 19 height 7
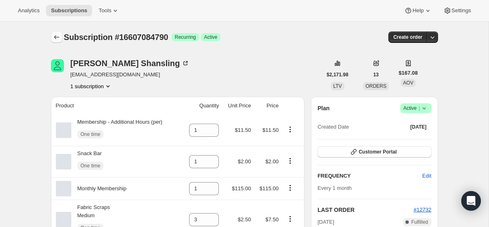
click at [54, 37] on icon "Subscriptions" at bounding box center [57, 37] width 8 height 8
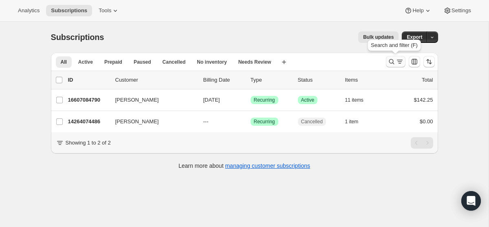
click at [396, 63] on icon "Search and filter results" at bounding box center [400, 61] width 8 height 8
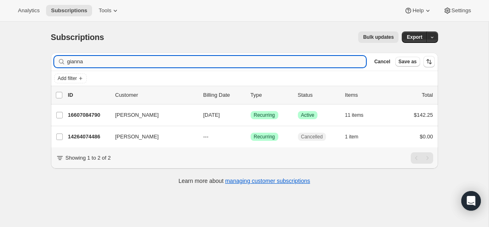
click at [269, 57] on input "gianna" at bounding box center [216, 61] width 299 height 11
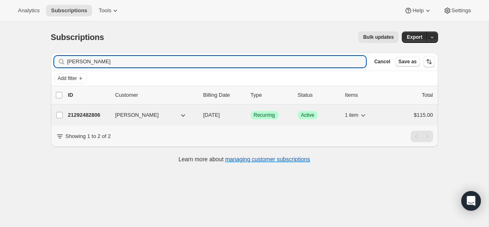
type input "[PERSON_NAME]"
click at [220, 113] on span "[DATE]" at bounding box center [211, 115] width 17 height 6
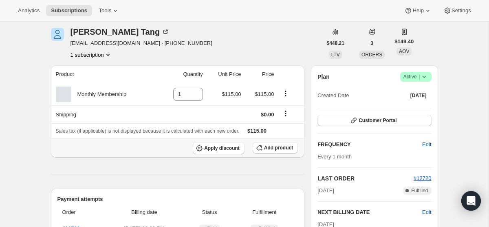
scroll to position [37, 0]
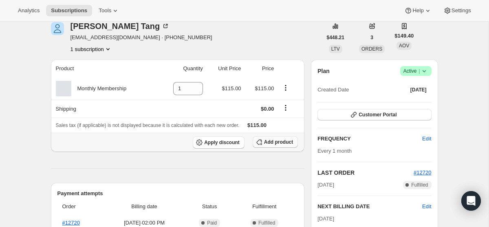
click at [269, 142] on span "Add product" at bounding box center [278, 142] width 29 height 7
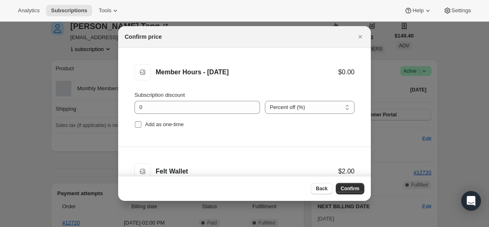
click at [137, 124] on input "Add as one-time" at bounding box center [138, 124] width 7 height 7
checkbox input "true"
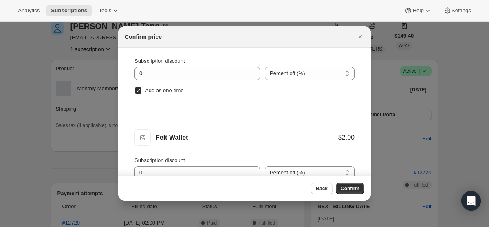
scroll to position [41, 0]
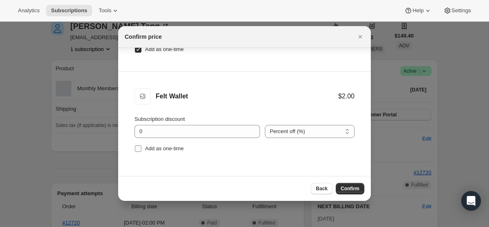
click at [141, 148] on span ":r59v:" at bounding box center [138, 148] width 7 height 7
click at [141, 148] on input "Add as one-time" at bounding box center [138, 148] width 7 height 7
checkbox input "true"
click at [353, 191] on span "Confirm" at bounding box center [350, 188] width 19 height 7
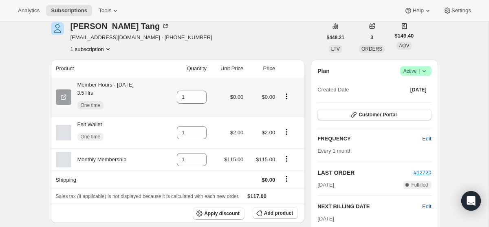
scroll to position [0, 0]
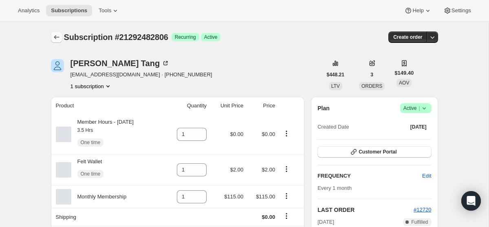
click at [51, 33] on button "Subscriptions" at bounding box center [56, 36] width 11 height 11
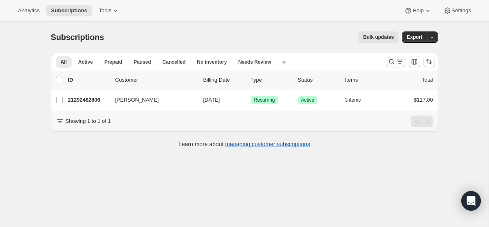
click at [392, 60] on icon "Search and filter results" at bounding box center [392, 61] width 8 height 8
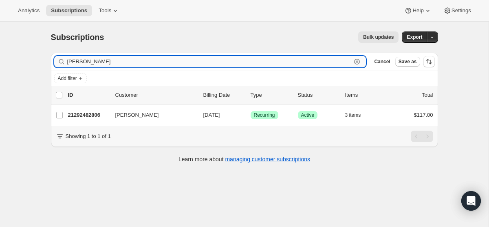
click at [221, 58] on input "[PERSON_NAME]" at bounding box center [209, 61] width 284 height 11
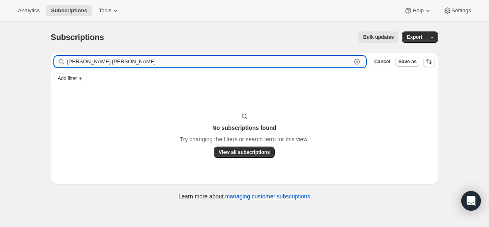
click at [234, 67] on input "[PERSON_NAME] [PERSON_NAME]" at bounding box center [209, 61] width 284 height 11
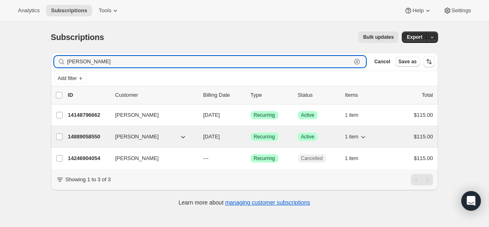
type input "[PERSON_NAME]"
click at [220, 139] on span "[DATE]" at bounding box center [211, 136] width 17 height 6
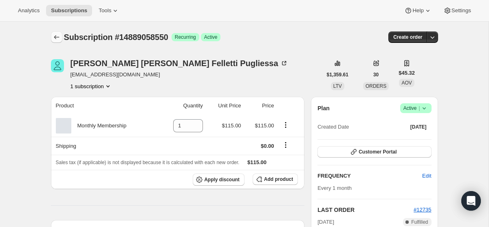
click at [59, 37] on icon "Subscriptions" at bounding box center [57, 37] width 8 height 8
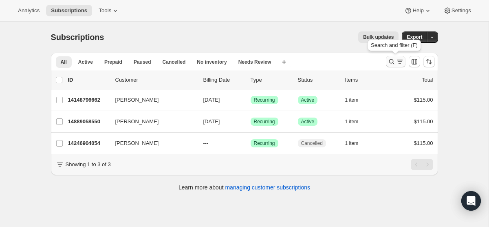
click at [396, 62] on icon "Search and filter results" at bounding box center [400, 61] width 8 height 8
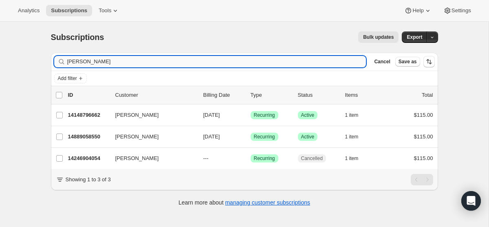
click at [223, 56] on input "[PERSON_NAME]" at bounding box center [216, 61] width 299 height 11
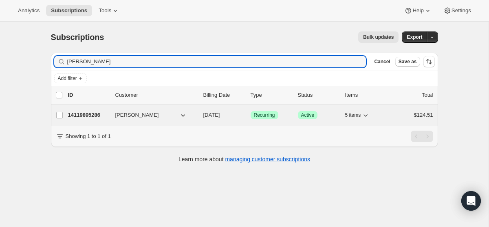
type input "[PERSON_NAME]"
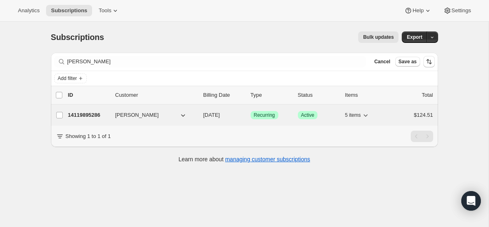
click at [201, 112] on div "14119895286 [PERSON_NAME] [DATE] Success Recurring Success Active 5 items $124.…" at bounding box center [250, 114] width 365 height 11
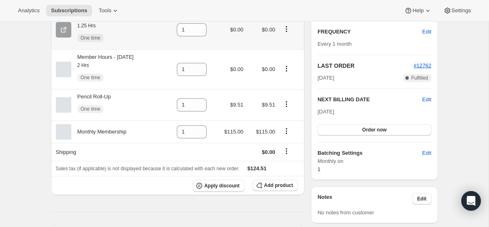
scroll to position [155, 0]
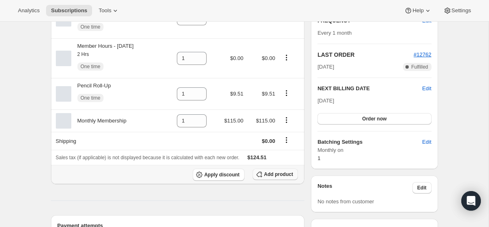
click at [283, 173] on span "Add product" at bounding box center [278, 174] width 29 height 7
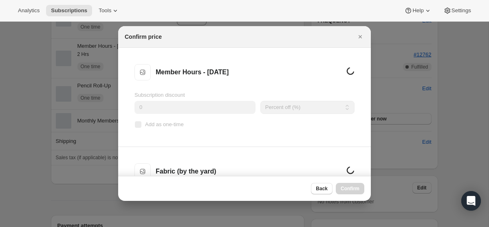
click at [137, 125] on input "Add as one-time" at bounding box center [138, 124] width 7 height 7
checkbox input "true"
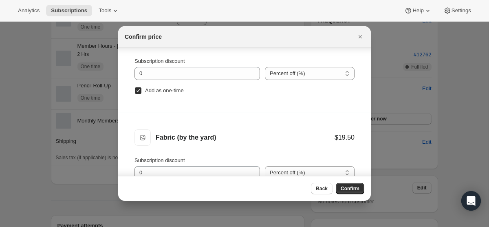
scroll to position [41, 0]
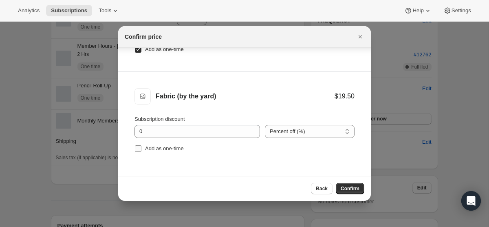
click at [139, 148] on input "Add as one-time" at bounding box center [138, 148] width 7 height 7
checkbox input "true"
click at [349, 185] on button "Confirm" at bounding box center [350, 188] width 29 height 11
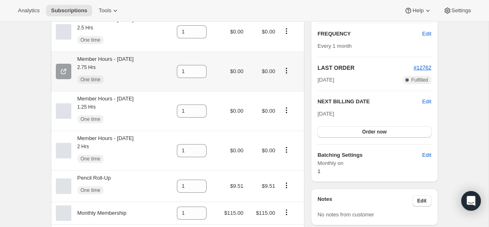
scroll to position [0, 0]
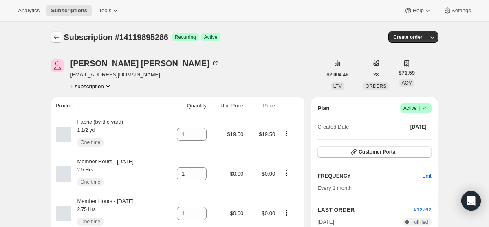
click at [55, 37] on icon "Subscriptions" at bounding box center [57, 37] width 8 height 8
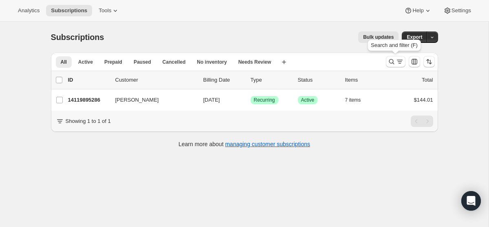
click at [397, 55] on div "Search and filter (F)" at bounding box center [394, 47] width 57 height 18
click at [397, 57] on button "Search and filter results" at bounding box center [396, 61] width 20 height 11
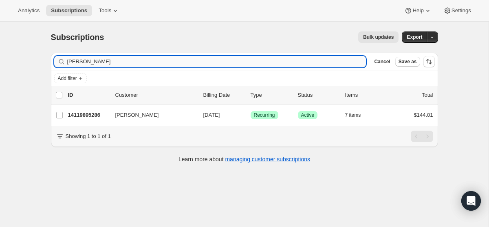
click at [217, 63] on input "[PERSON_NAME]" at bounding box center [216, 61] width 299 height 11
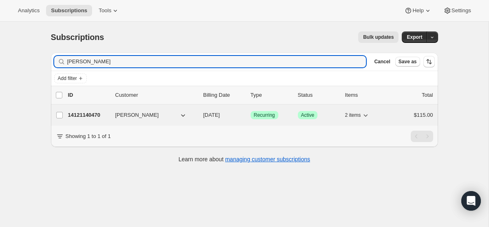
type input "[PERSON_NAME]"
click at [225, 111] on p "[DATE]" at bounding box center [223, 115] width 41 height 8
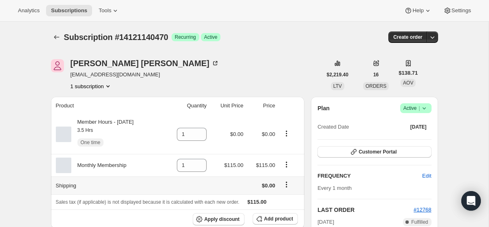
scroll to position [26, 0]
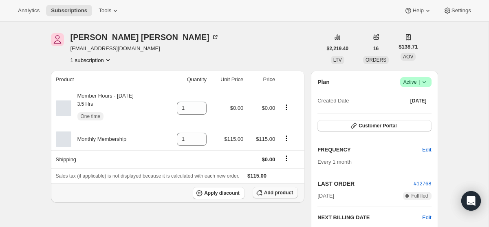
click at [268, 194] on span "Add product" at bounding box center [278, 192] width 29 height 7
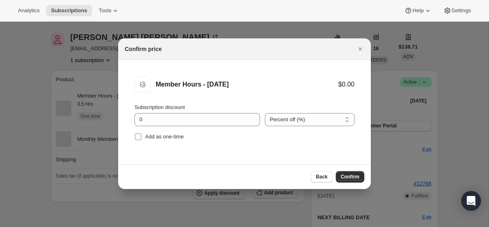
click at [136, 136] on input "Add as one-time" at bounding box center [138, 136] width 7 height 7
checkbox input "true"
click at [352, 172] on button "Confirm" at bounding box center [350, 176] width 29 height 11
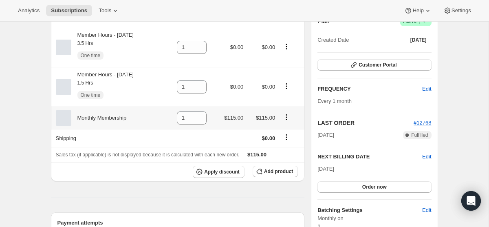
scroll to position [93, 0]
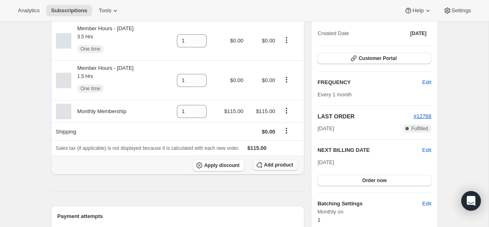
click at [271, 168] on button "Add product" at bounding box center [275, 164] width 45 height 11
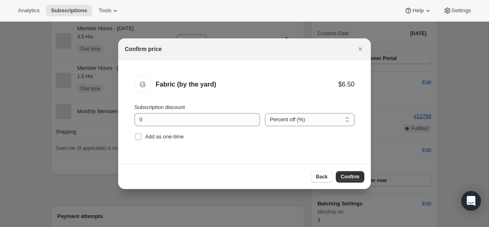
click at [131, 137] on li "Fabric (by the yard) Fabric (by the yard) $6.50 Subscription discount 0 Percent…" at bounding box center [244, 109] width 253 height 99
click at [135, 137] on input "Add as one-time" at bounding box center [138, 136] width 7 height 7
checkbox input "true"
click at [346, 177] on span "Confirm" at bounding box center [350, 176] width 19 height 7
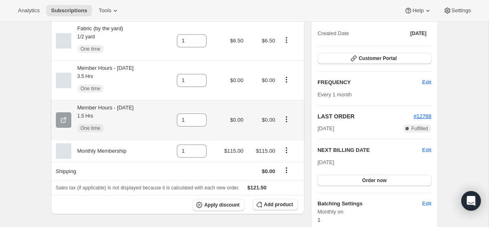
scroll to position [0, 0]
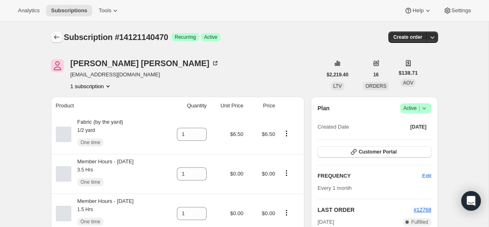
click at [57, 35] on icon "Subscriptions" at bounding box center [57, 37] width 8 height 8
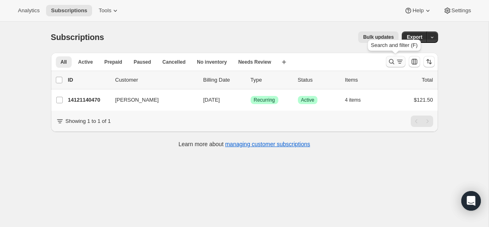
click at [390, 61] on icon "Search and filter results" at bounding box center [392, 61] width 8 height 8
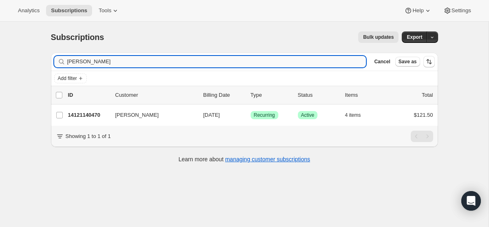
click at [174, 61] on input "[PERSON_NAME]" at bounding box center [216, 61] width 299 height 11
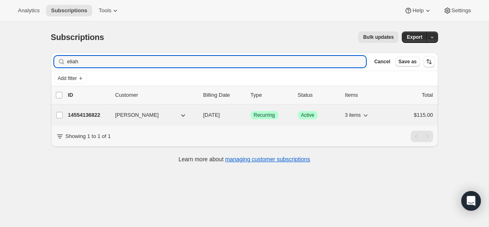
type input "eliah"
click at [215, 119] on p "[DATE]" at bounding box center [223, 115] width 41 height 8
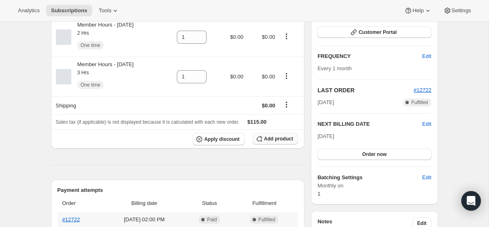
scroll to position [111, 0]
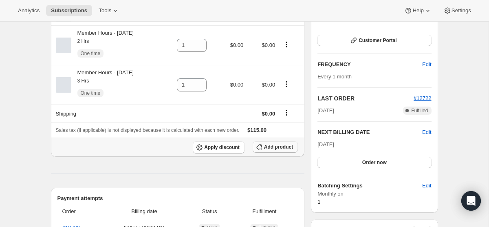
click at [274, 147] on span "Add product" at bounding box center [278, 146] width 29 height 7
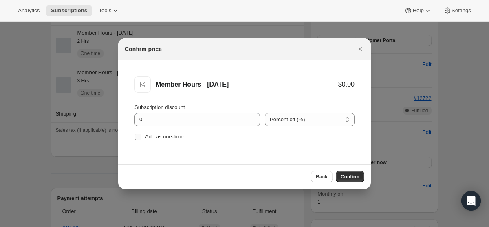
click at [140, 137] on input "Add as one-time" at bounding box center [138, 136] width 7 height 7
checkbox input "true"
click at [359, 178] on span "Confirm" at bounding box center [350, 176] width 19 height 7
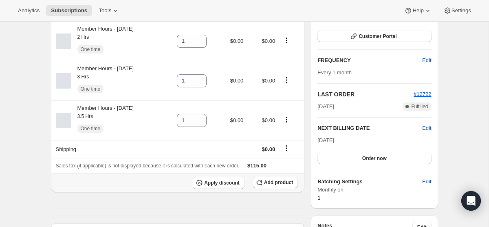
scroll to position [153, 0]
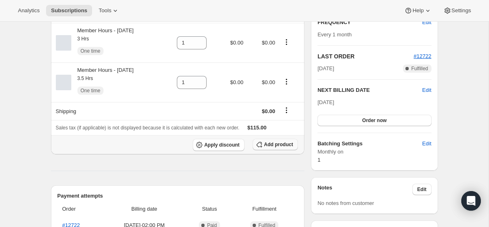
click at [269, 149] on button "Add product" at bounding box center [275, 144] width 45 height 11
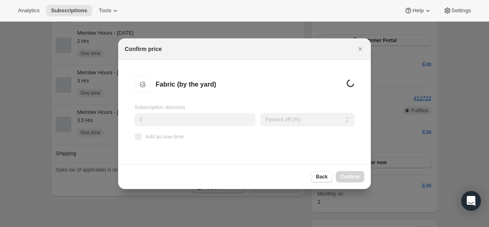
scroll to position [0, 0]
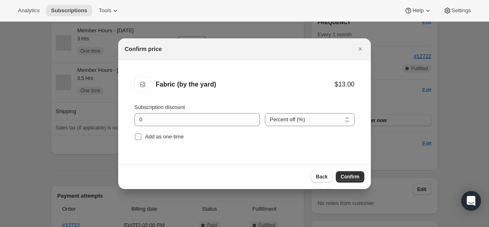
click at [138, 136] on input "Add as one-time" at bounding box center [138, 136] width 7 height 7
checkbox input "true"
click at [355, 176] on span "Confirm" at bounding box center [350, 176] width 19 height 7
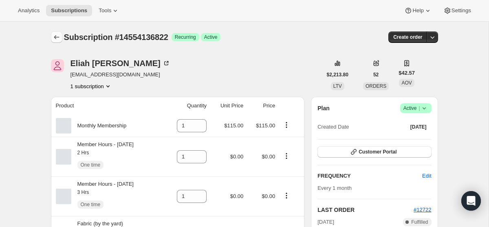
click at [61, 35] on button "Subscriptions" at bounding box center [56, 36] width 11 height 11
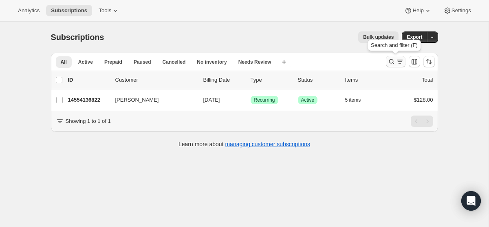
click at [396, 63] on icon "Search and filter results" at bounding box center [400, 61] width 8 height 8
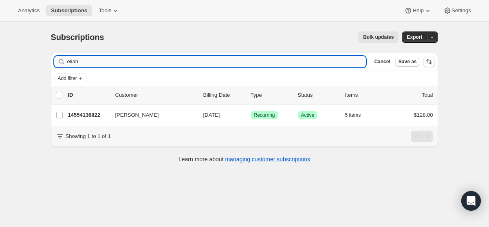
click at [276, 61] on input "eliah" at bounding box center [216, 61] width 299 height 11
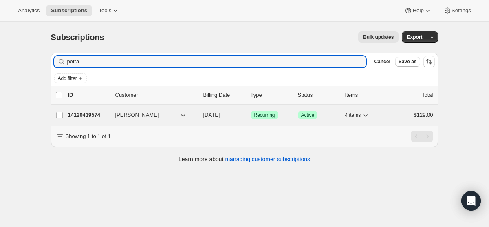
type input "petra"
click at [220, 117] on span "[DATE]" at bounding box center [211, 115] width 17 height 6
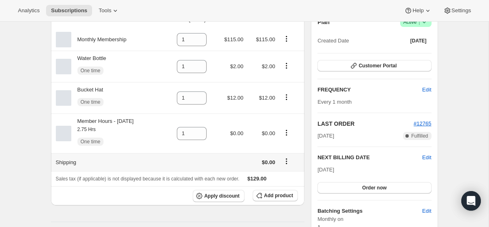
scroll to position [103, 0]
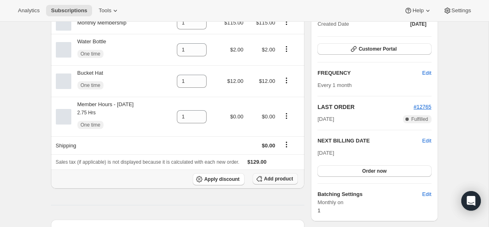
click at [272, 183] on button "Add product" at bounding box center [275, 178] width 45 height 11
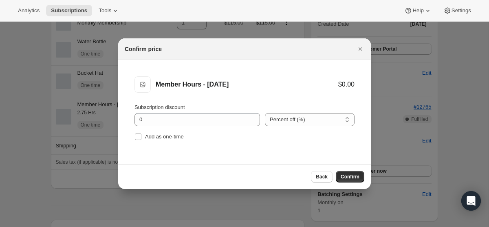
drag, startPoint x: 138, startPoint y: 135, endPoint x: 330, endPoint y: 164, distance: 194.2
click at [138, 135] on input "Add as one-time" at bounding box center [138, 136] width 7 height 7
checkbox input "true"
click at [344, 175] on span "Confirm" at bounding box center [350, 176] width 19 height 7
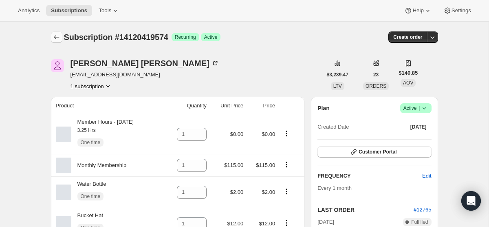
click at [55, 35] on icon "Subscriptions" at bounding box center [57, 37] width 8 height 8
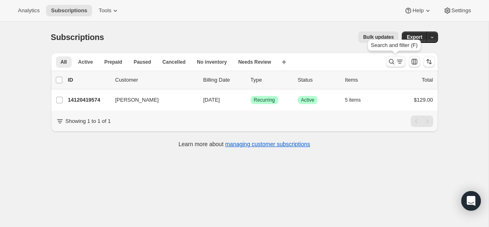
click at [396, 62] on icon "Search and filter results" at bounding box center [400, 61] width 8 height 8
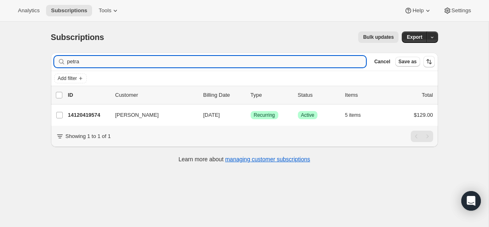
click at [249, 61] on input "petra" at bounding box center [216, 61] width 299 height 11
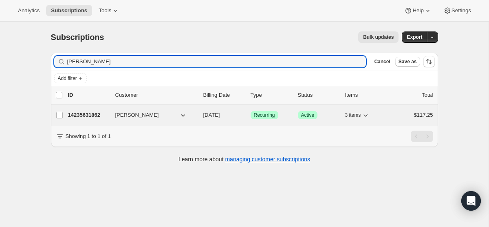
type input "[PERSON_NAME]"
click at [214, 112] on span "[DATE]" at bounding box center [211, 115] width 17 height 6
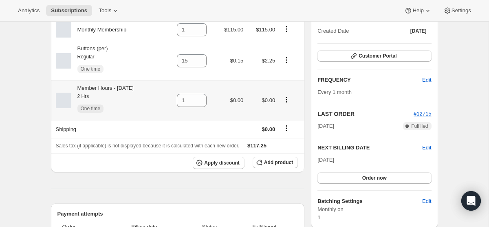
scroll to position [109, 0]
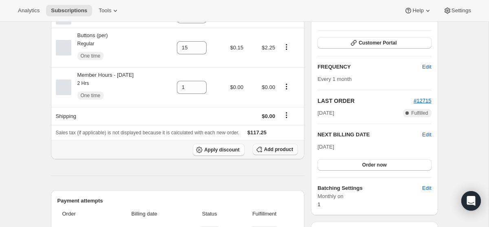
click at [267, 150] on span "Add product" at bounding box center [278, 149] width 29 height 7
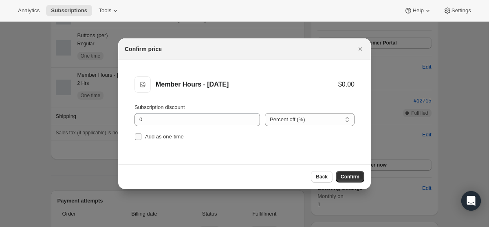
click at [137, 139] on input "Add as one-time" at bounding box center [138, 136] width 7 height 7
checkbox input "true"
click at [345, 179] on span "Confirm" at bounding box center [350, 176] width 19 height 7
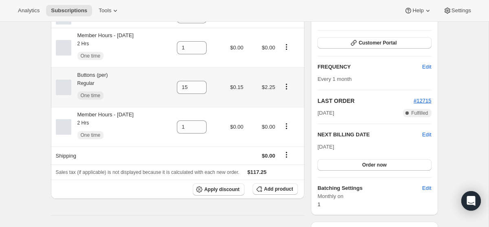
scroll to position [0, 0]
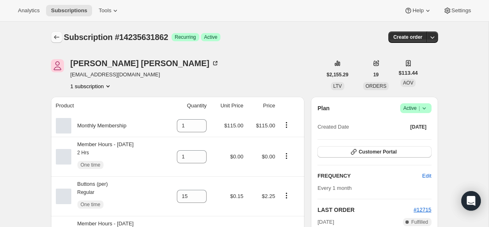
click at [57, 35] on icon "Subscriptions" at bounding box center [57, 37] width 8 height 8
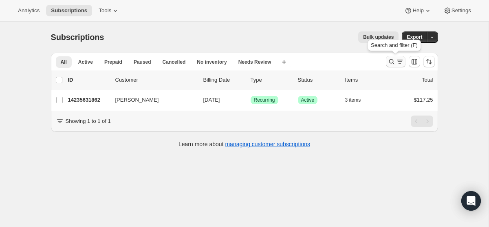
click at [397, 65] on icon "Search and filter results" at bounding box center [400, 61] width 8 height 8
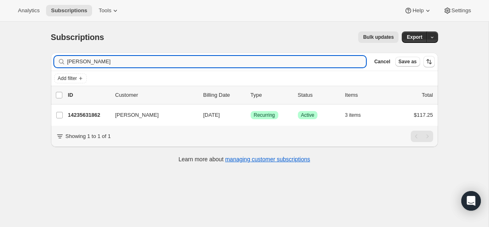
click at [182, 59] on input "[PERSON_NAME]" at bounding box center [216, 61] width 299 height 11
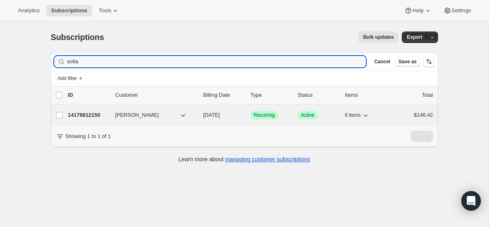
type input "sofia"
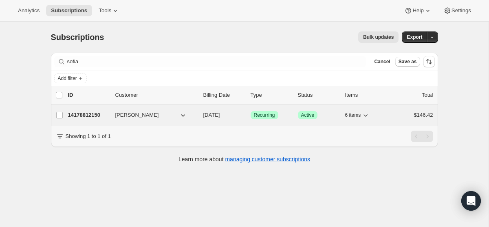
click at [220, 115] on span "[DATE]" at bounding box center [211, 115] width 17 height 6
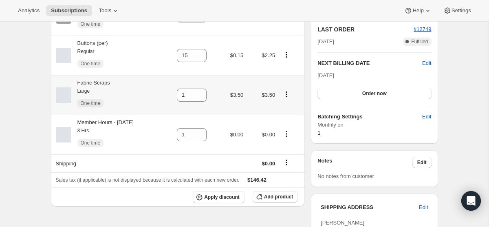
scroll to position [185, 0]
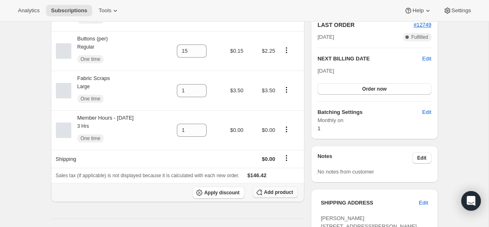
click at [284, 195] on span "Add product" at bounding box center [278, 192] width 29 height 7
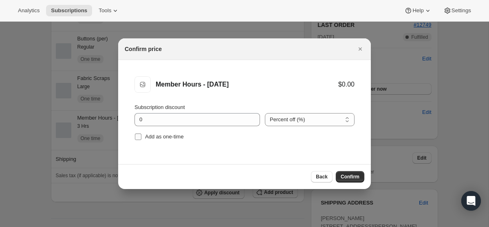
click at [141, 135] on span ":r6tl:" at bounding box center [138, 136] width 7 height 7
click at [141, 135] on input "Add as one-time" at bounding box center [138, 136] width 7 height 7
checkbox input "true"
click at [354, 175] on span "Confirm" at bounding box center [350, 176] width 19 height 7
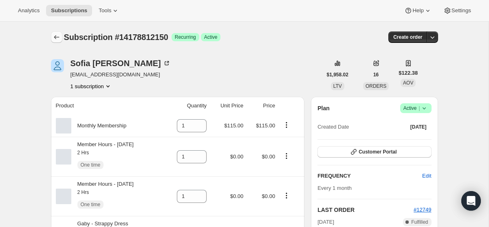
click at [56, 39] on icon "Subscriptions" at bounding box center [57, 37] width 8 height 8
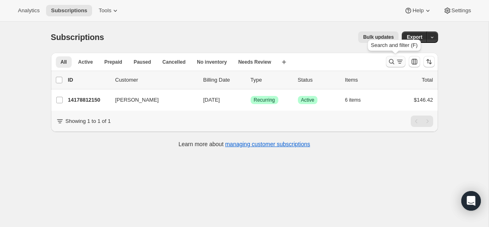
click at [404, 62] on button "Search and filter results" at bounding box center [396, 61] width 20 height 11
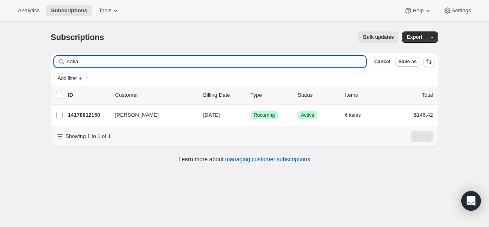
click at [265, 60] on input "sofia" at bounding box center [216, 61] width 299 height 11
click at [266, 60] on input "sofia" at bounding box center [216, 61] width 299 height 11
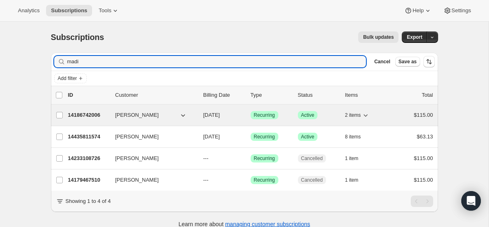
type input "madi"
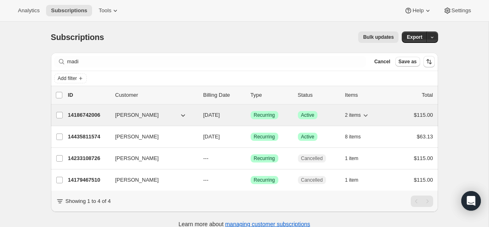
click at [217, 114] on span "[DATE]" at bounding box center [211, 115] width 17 height 6
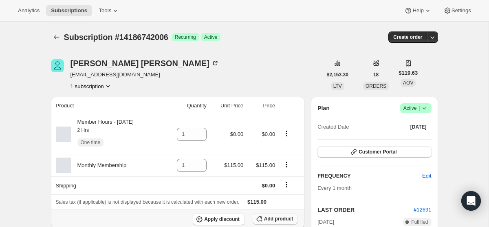
click at [275, 219] on span "Add product" at bounding box center [278, 218] width 29 height 7
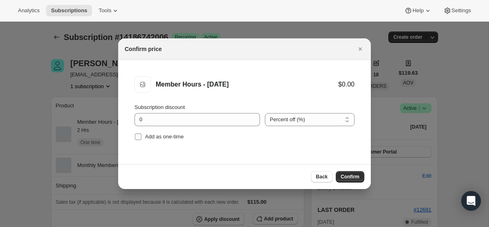
click at [135, 137] on input "Add as one-time" at bounding box center [138, 136] width 7 height 7
checkbox input "true"
click at [348, 178] on span "Confirm" at bounding box center [350, 176] width 19 height 7
